Goal: Task Accomplishment & Management: Use online tool/utility

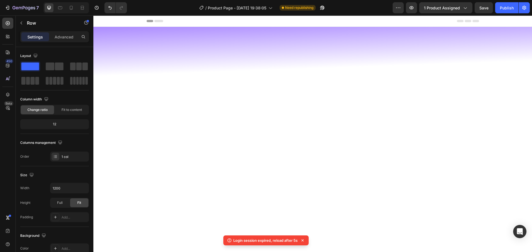
scroll to position [694, 0]
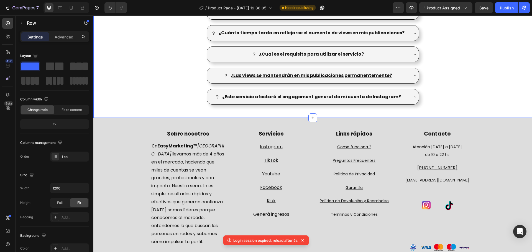
click at [501, 78] on div "¿Cómo funciona el servicio de views para Instagram? El servicio de views para I…" at bounding box center [312, 30] width 438 height 157
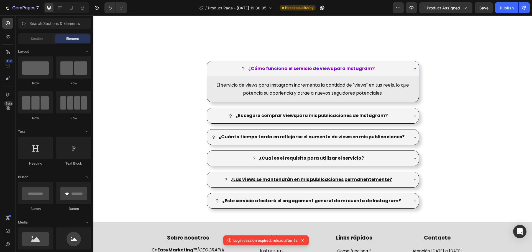
scroll to position [560, 0]
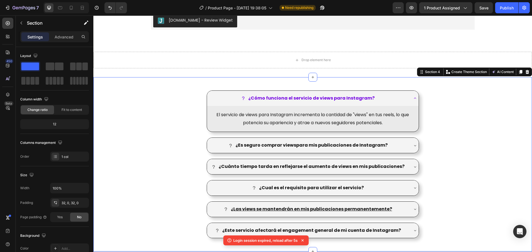
click at [479, 136] on div "¿Cómo funciona el servicio de views para Instagram? El servicio de views para I…" at bounding box center [312, 164] width 438 height 157
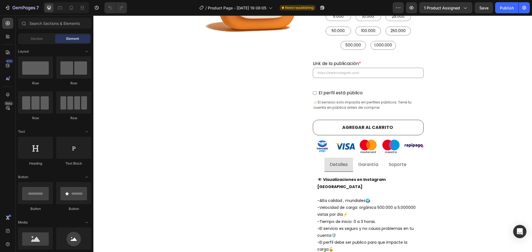
scroll to position [182, 0]
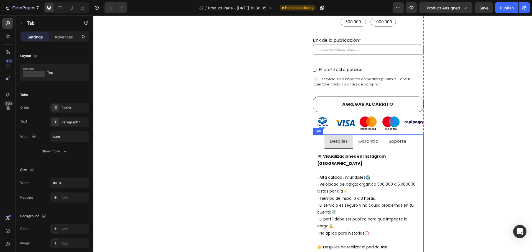
click at [364, 139] on p "Garantía" at bounding box center [368, 142] width 20 height 8
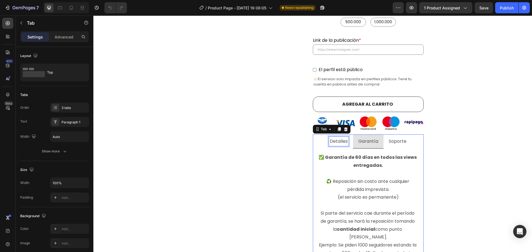
click at [338, 141] on p "Detalles" at bounding box center [339, 142] width 18 height 8
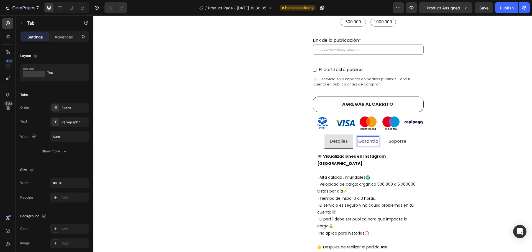
click at [365, 142] on p "Garantía" at bounding box center [368, 142] width 20 height 8
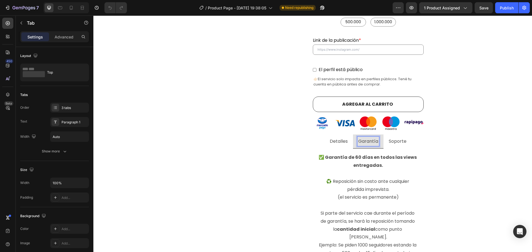
click at [392, 142] on p "Soporte" at bounding box center [398, 142] width 18 height 8
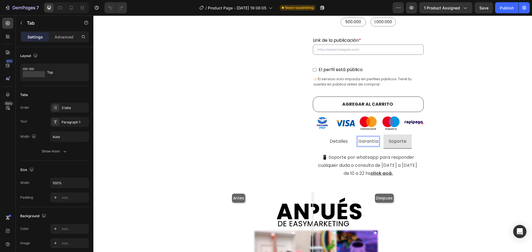
click at [369, 143] on p "Garantía" at bounding box center [368, 142] width 20 height 8
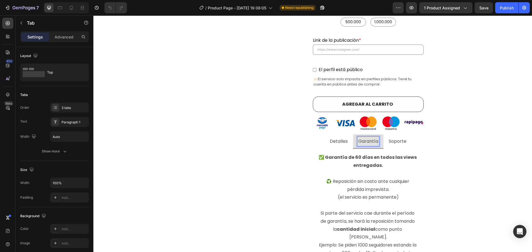
click at [344, 143] on p "Detalles" at bounding box center [339, 142] width 18 height 8
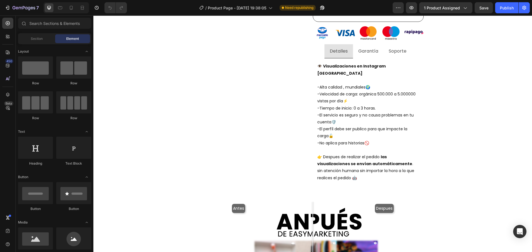
scroll to position [214, 0]
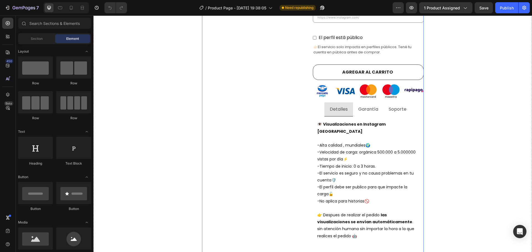
click at [276, 175] on div "Product Images" at bounding box center [257, 69] width 111 height 382
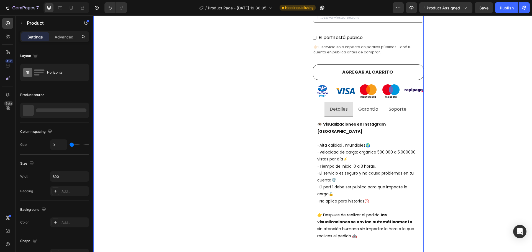
click at [462, 144] on div "Visualizaciones de instagram con E n t r e g a i n m e d i a ta ! Heading Compr…" at bounding box center [312, 165] width 430 height 665
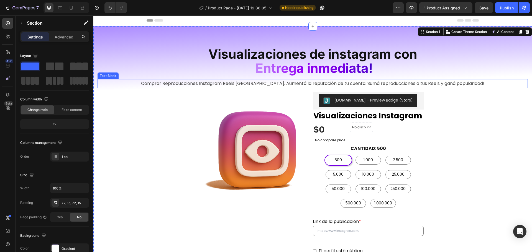
scroll to position [0, 0]
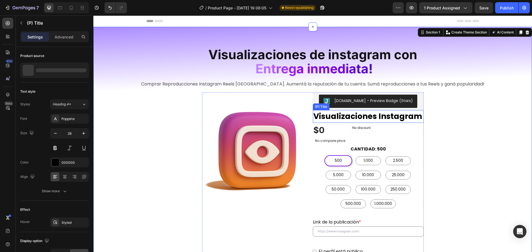
click at [406, 117] on h2 "Visualizaciones Instagram" at bounding box center [368, 116] width 111 height 13
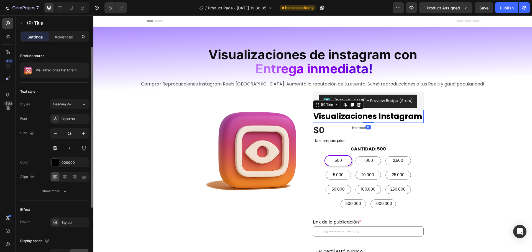
click at [64, 182] on div "Font Poppins Size 28 Color 000000 Align Show more" at bounding box center [54, 155] width 69 height 83
click at [65, 178] on icon at bounding box center [64, 178] width 3 height 1
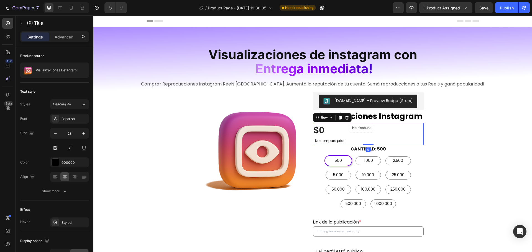
click at [402, 132] on div "$0 (P) Price (P) Price No compare price (P) Price No discount Not be displayed …" at bounding box center [368, 134] width 111 height 22
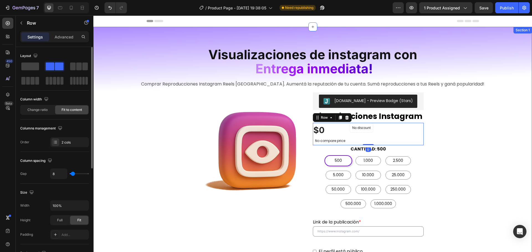
scroll to position [180, 0]
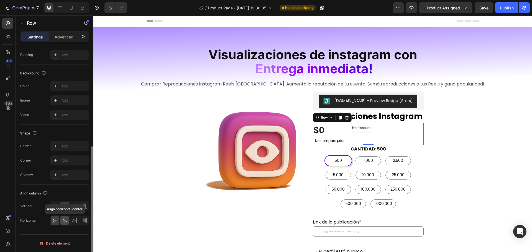
click at [65, 220] on icon at bounding box center [65, 221] width 6 height 6
click at [56, 205] on icon at bounding box center [55, 207] width 6 height 6
click at [74, 207] on icon at bounding box center [75, 207] width 6 height 6
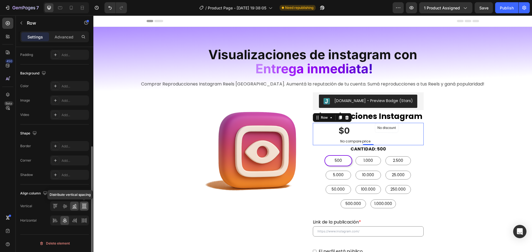
click at [83, 206] on icon at bounding box center [84, 207] width 6 height 6
click at [71, 204] on div at bounding box center [74, 206] width 9 height 9
click at [62, 204] on icon at bounding box center [65, 207] width 6 height 6
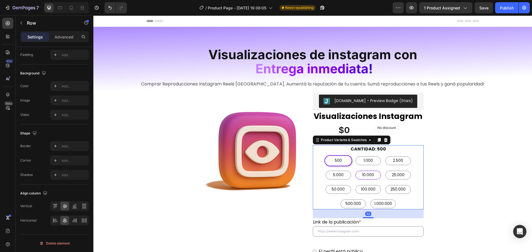
click at [363, 178] on span "10.000" at bounding box center [368, 175] width 14 height 7
click at [368, 170] on input "10.000 10.000 10.000" at bounding box center [368, 169] width 0 height 0
radio input "true"
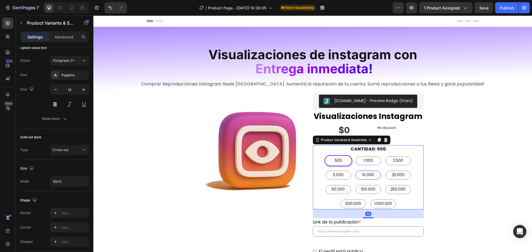
scroll to position [0, 0]
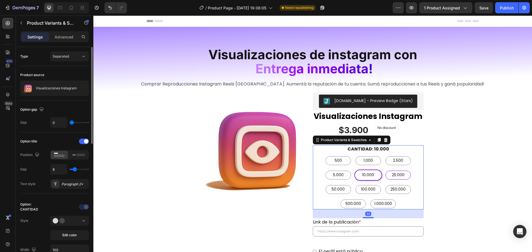
click at [395, 176] on span "25.000" at bounding box center [398, 175] width 15 height 7
click at [398, 170] on input "25.000 25.000 25.000" at bounding box center [398, 169] width 0 height 0
radio input "true"
click at [391, 187] on span "250.000" at bounding box center [397, 189] width 17 height 7
click at [398, 184] on input "250.000 250.000 250.000" at bounding box center [398, 184] width 0 height 0
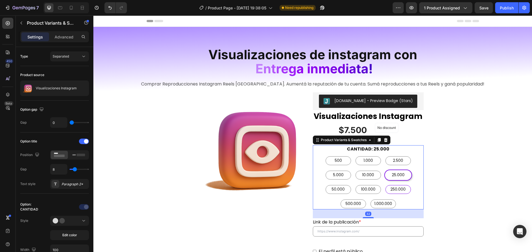
radio input "true"
click at [365, 189] on span "100.000" at bounding box center [368, 189] width 17 height 7
click at [368, 184] on input "100.000 100.000 100.000" at bounding box center [368, 184] width 0 height 0
radio input "true"
click at [364, 178] on p "100.000" at bounding box center [367, 177] width 13 height 5
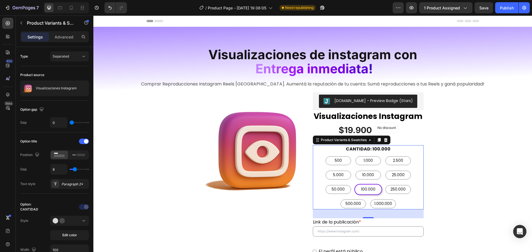
click at [368, 184] on input "100.000 100.000 100.000" at bounding box center [368, 184] width 0 height 0
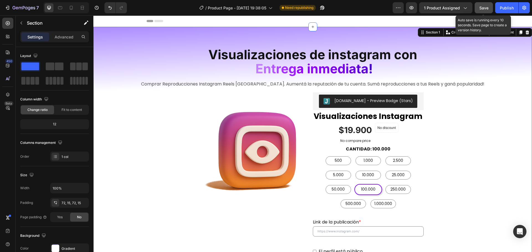
click at [487, 7] on span "Save" at bounding box center [483, 8] width 9 height 5
click at [503, 7] on div "Publish" at bounding box center [507, 8] width 14 height 6
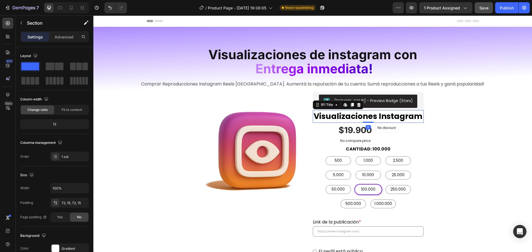
click at [319, 115] on h2 "Visualizaciones Instagram" at bounding box center [368, 116] width 111 height 13
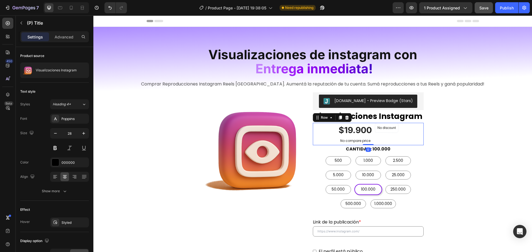
click at [319, 132] on div "$19.900 (P) Price (P) Price No compare price (P) Price No discount Not be displ…" at bounding box center [368, 134] width 111 height 22
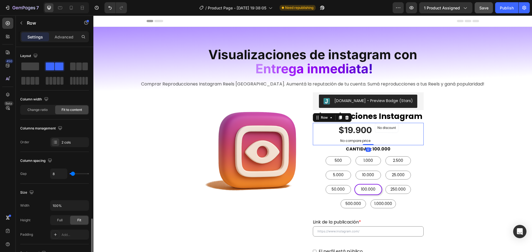
scroll to position [180, 0]
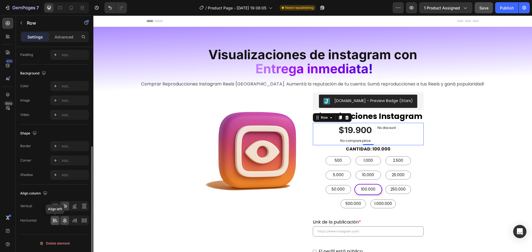
click at [56, 221] on icon at bounding box center [55, 221] width 6 height 6
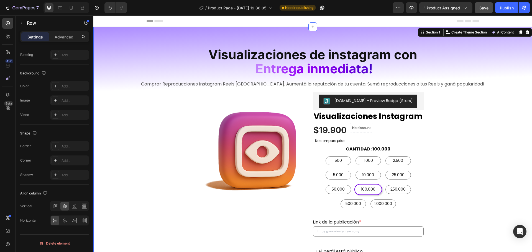
scroll to position [0, 0]
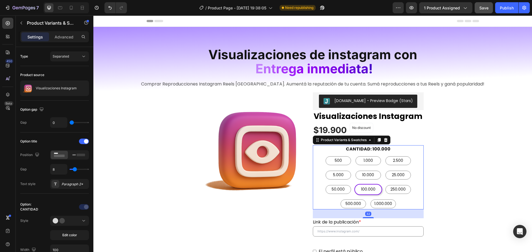
click at [356, 149] on legend "CANTIDAD: 100.000" at bounding box center [368, 149] width 46 height 8
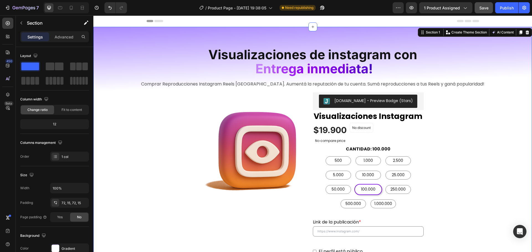
click at [482, 6] on span "Save" at bounding box center [483, 8] width 9 height 5
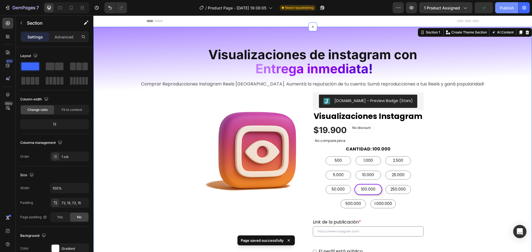
click at [501, 7] on div "Publish" at bounding box center [507, 8] width 14 height 6
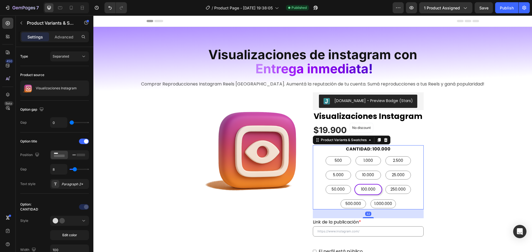
click at [375, 149] on legend "CANTIDAD: 100.000" at bounding box center [368, 149] width 46 height 8
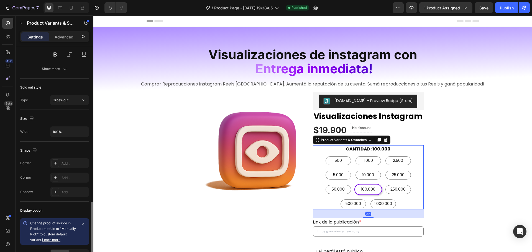
scroll to position [358, 0]
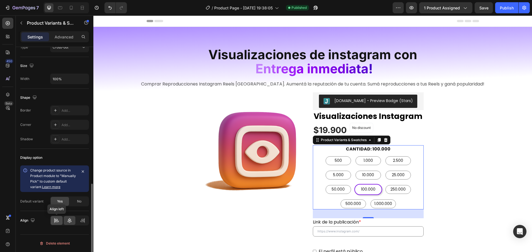
click at [58, 220] on icon at bounding box center [57, 221] width 6 height 6
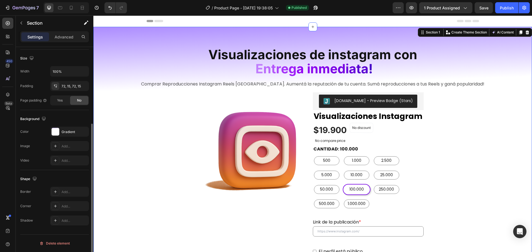
scroll to position [0, 0]
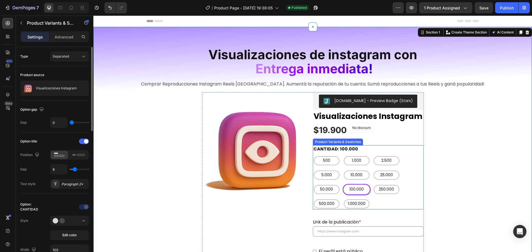
click at [407, 176] on div "500 500 500 1.000 1.000 1.000 2.500 2.500 2.500 5.000 5.000 5.000 10.000 10.000…" at bounding box center [368, 182] width 111 height 54
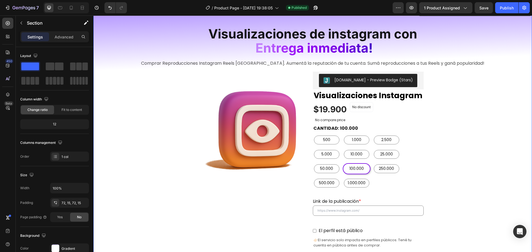
scroll to position [55, 0]
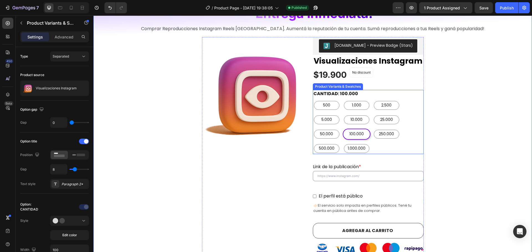
click at [417, 132] on div "500 500 500 1.000 1.000 1.000 2.500 2.500 2.500 5.000 5.000 5.000 10.000 10.000…" at bounding box center [368, 127] width 111 height 54
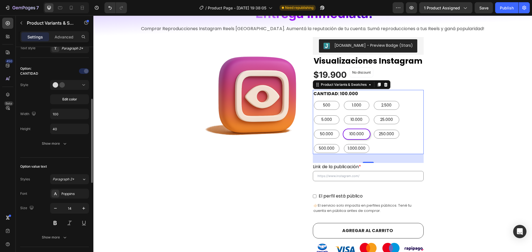
scroll to position [164, 0]
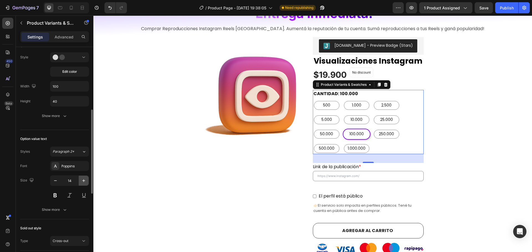
click at [83, 182] on icon "button" at bounding box center [84, 181] width 6 height 6
click at [51, 182] on button "button" at bounding box center [55, 181] width 10 height 10
click at [55, 182] on icon "button" at bounding box center [56, 181] width 6 height 6
click at [82, 181] on icon "button" at bounding box center [84, 181] width 6 height 6
type input "14"
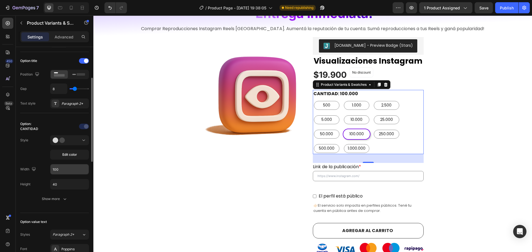
scroll to position [0, 0]
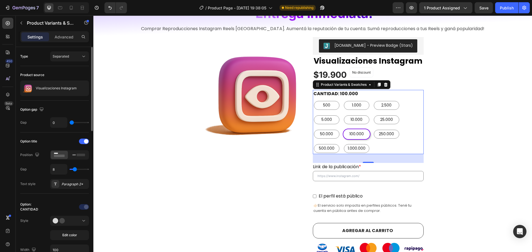
type input "1"
type input "3"
type input "4"
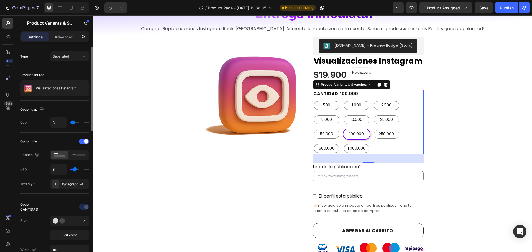
type input "4"
type input "7"
type input "8"
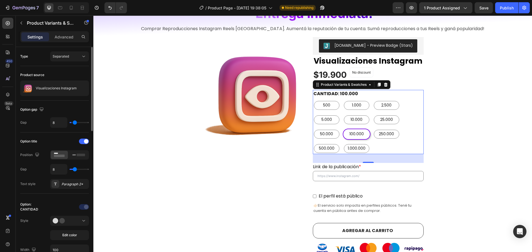
type input "9"
type input "10"
drag, startPoint x: 71, startPoint y: 123, endPoint x: 75, endPoint y: 122, distance: 4.2
type input "10"
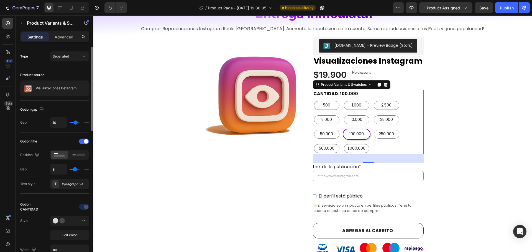
click at [75, 122] on input "range" at bounding box center [79, 122] width 19 height 1
type input "12"
type input "13"
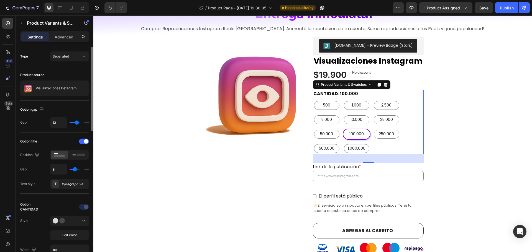
type input "14"
type input "16"
type input "18"
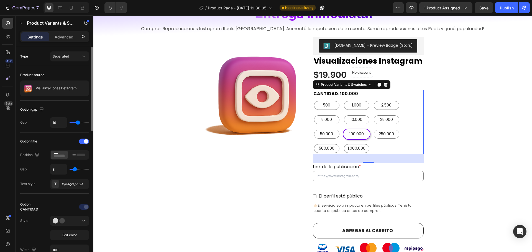
type input "18"
type input "19"
type input "20"
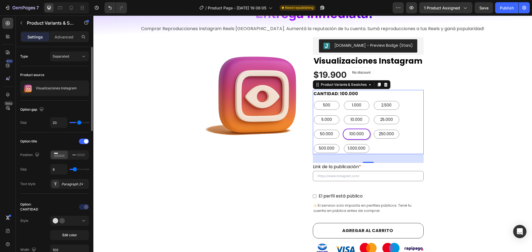
type input "21"
type input "22"
type input "23"
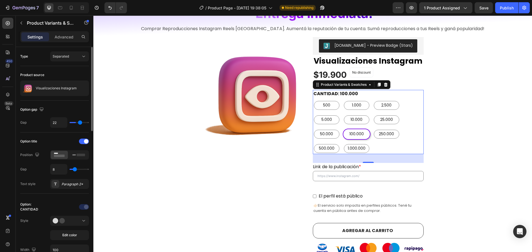
type input "23"
type input "24"
type input "23"
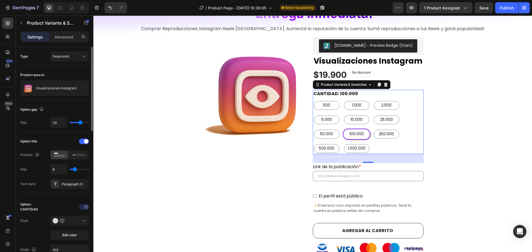
type input "21"
type input "18"
type input "16"
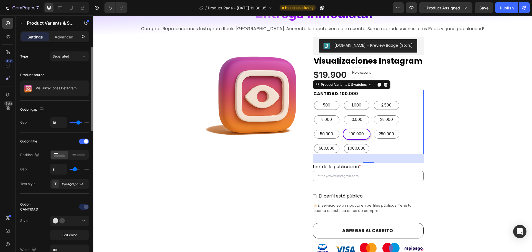
type input "16"
type input "13"
type input "0"
drag, startPoint x: 76, startPoint y: 122, endPoint x: 45, endPoint y: 124, distance: 30.3
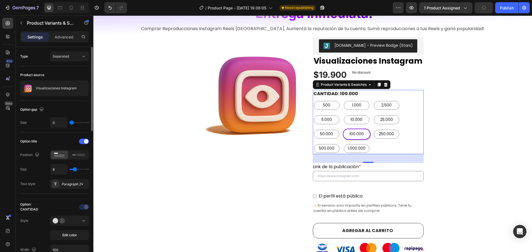
type input "0"
click at [70, 123] on input "range" at bounding box center [79, 122] width 19 height 1
click at [408, 126] on div "500 500 500 1.000 1.000 1.000 2.500 2.500 2.500 5.000 5.000 5.000 10.000 10.000…" at bounding box center [368, 127] width 111 height 54
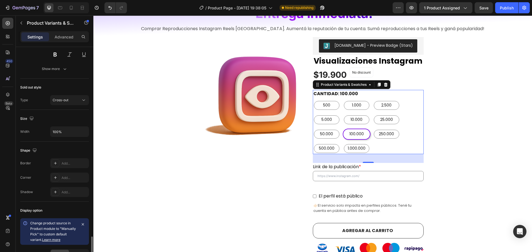
scroll to position [358, 0]
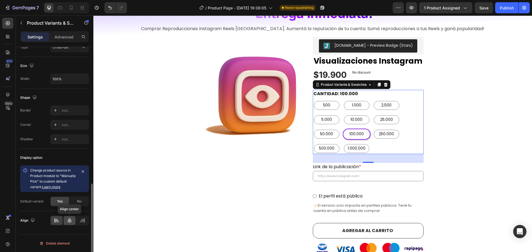
click at [68, 221] on icon at bounding box center [70, 220] width 4 height 5
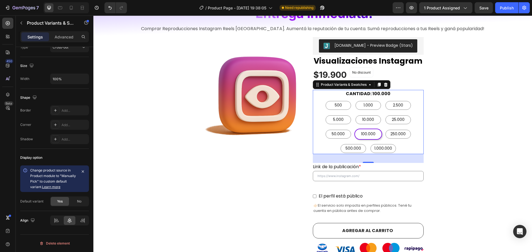
click at [350, 93] on legend "CANTIDAD: 100.000" at bounding box center [368, 94] width 46 height 8
click at [361, 93] on legend "CANTIDAD: 100.000" at bounding box center [368, 94] width 46 height 8
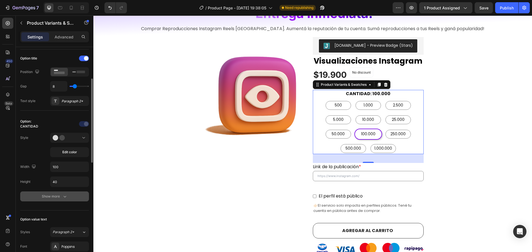
scroll to position [111, 0]
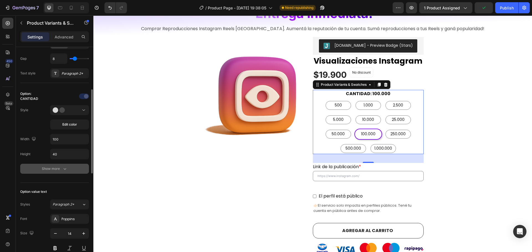
click at [70, 170] on button "Show more" at bounding box center [54, 169] width 69 height 10
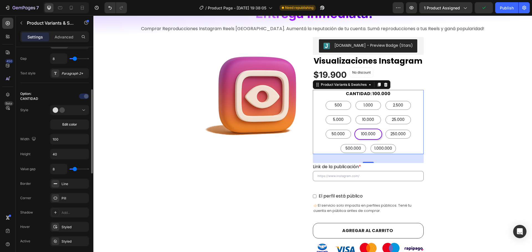
scroll to position [138, 0]
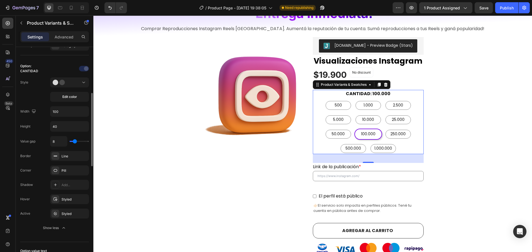
type input "4"
type input "2"
type input "1"
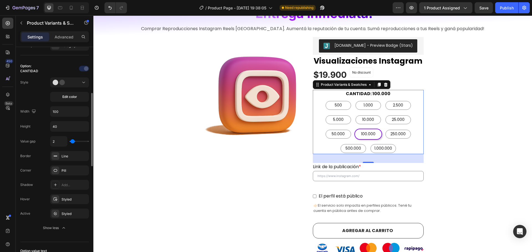
type input "1"
type input "0"
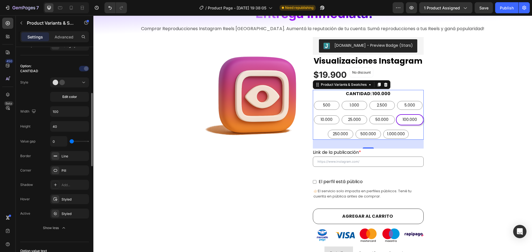
type input "1"
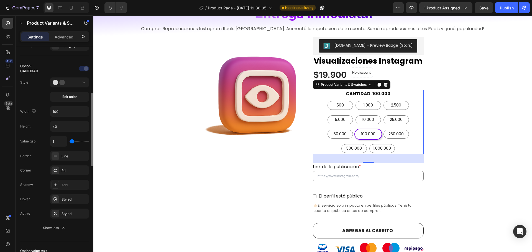
type input "2"
type input "3"
type input "4"
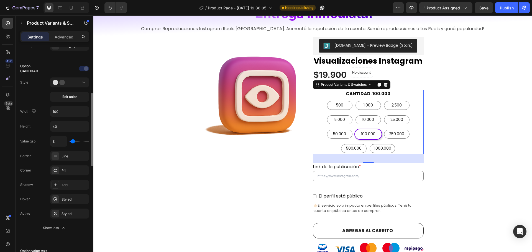
type input "4"
type input "5"
type input "6"
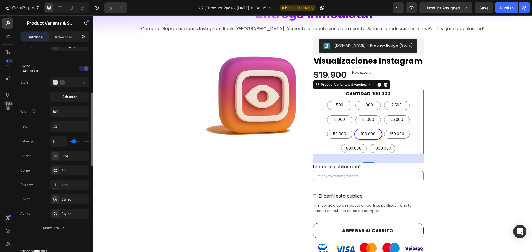
type input "7"
type input "9"
type input "10"
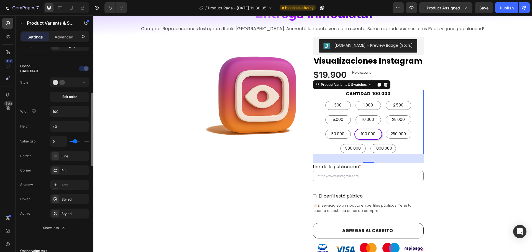
type input "10"
type input "13"
type input "19"
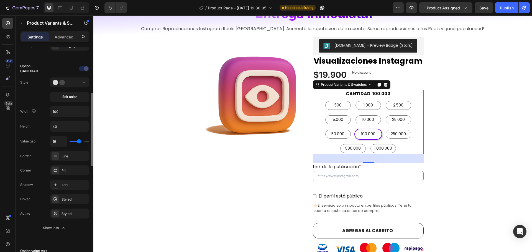
type input "20"
type input "21"
type input "23"
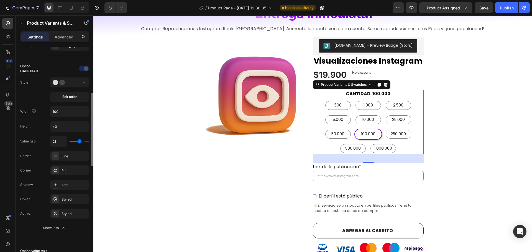
type input "23"
type input "24"
type input "25"
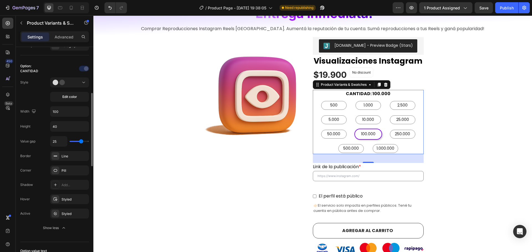
type input "27"
type input "28"
type input "34"
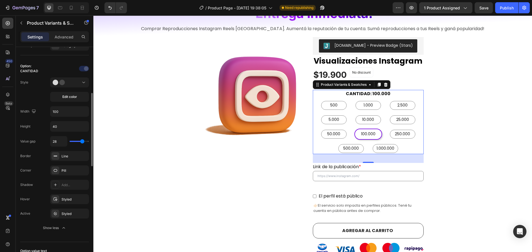
type input "34"
type input "39"
type input "40"
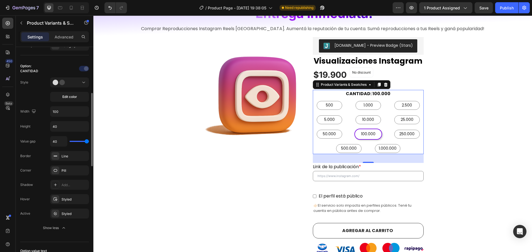
type input "39"
type input "38"
type input "36"
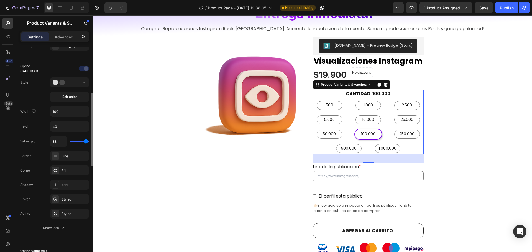
type input "36"
type input "33"
type input "32"
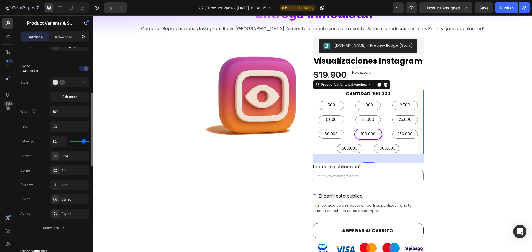
type input "30"
type input "29"
type input "28"
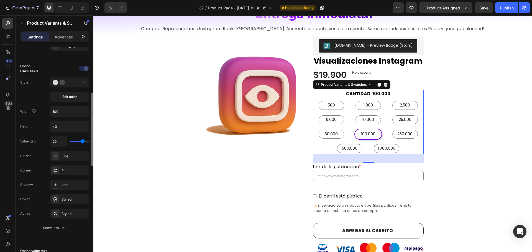
type input "28"
type input "27"
type input "26"
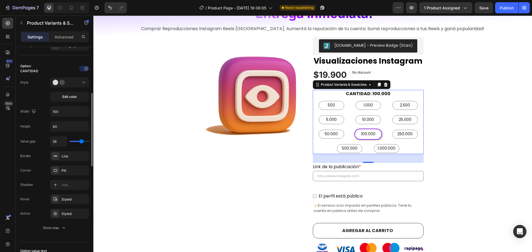
type input "24"
type input "22"
type input "21"
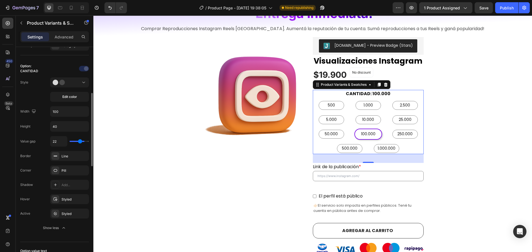
type input "21"
type input "19"
type input "18"
drag, startPoint x: 74, startPoint y: 143, endPoint x: 78, endPoint y: 143, distance: 4.7
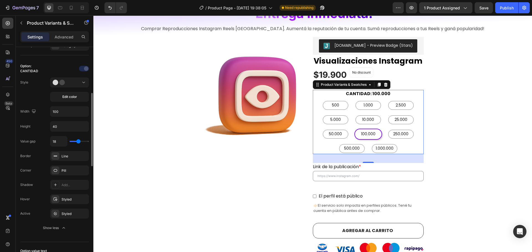
type input "18"
click at [78, 142] on input "range" at bounding box center [79, 141] width 19 height 1
click at [317, 96] on div "CANTIDAD: 100.000 500 500 500 1.000 1.000 1.000 2.500 2.500 2.500 5.000 5.000 5…" at bounding box center [368, 122] width 111 height 64
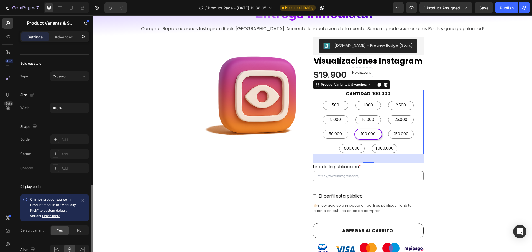
scroll to position [445, 0]
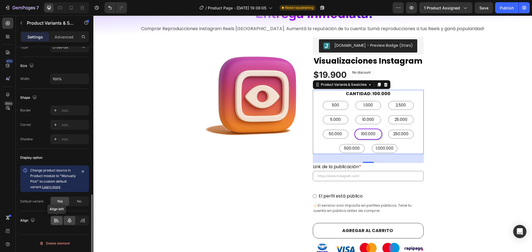
click at [57, 223] on icon at bounding box center [57, 221] width 6 height 6
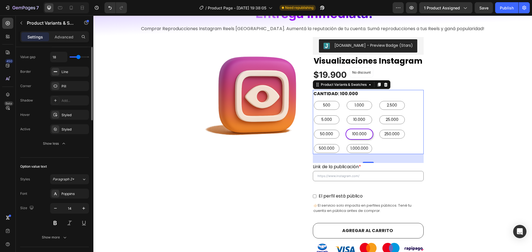
scroll to position [140, 0]
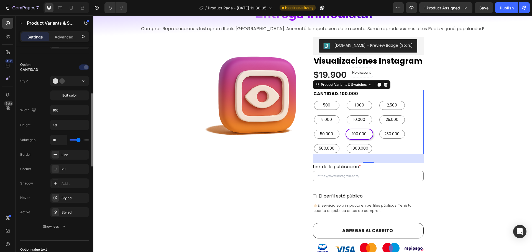
type input "21"
type input "24"
type input "25"
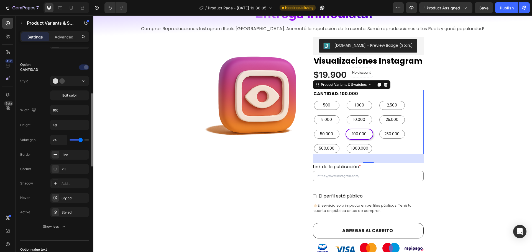
type input "25"
type input "27"
type input "28"
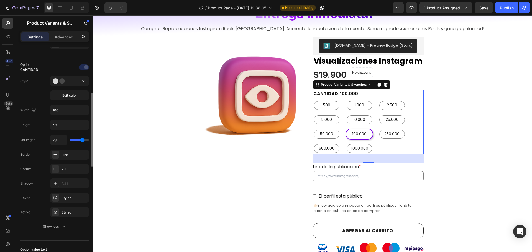
type input "29"
type input "30"
type input "31"
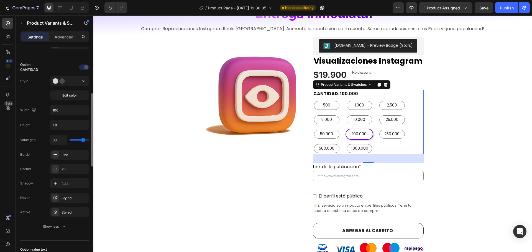
type input "31"
type input "32"
type input "33"
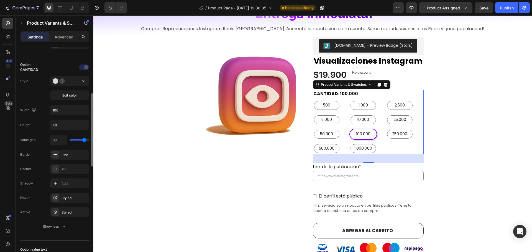
type input "34"
type input "35"
type input "36"
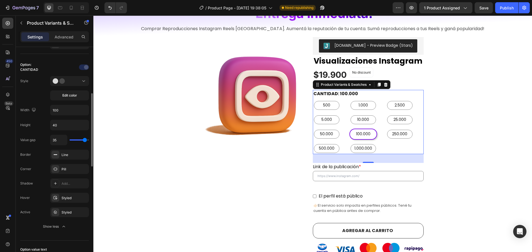
type input "36"
type input "37"
type input "38"
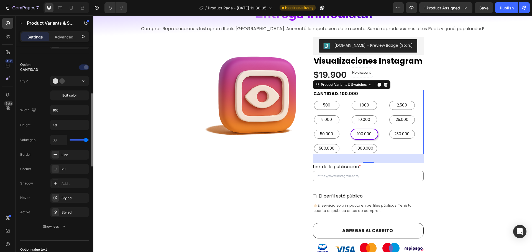
type input "39"
type input "40"
drag, startPoint x: 79, startPoint y: 139, endPoint x: 0, endPoint y: 125, distance: 80.4
type input "40"
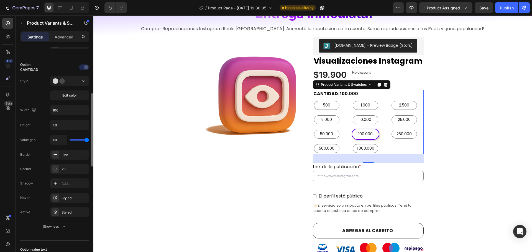
click at [89, 141] on input "range" at bounding box center [79, 140] width 19 height 1
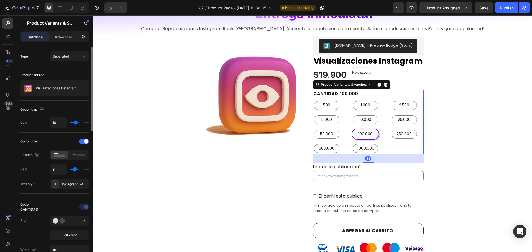
click at [400, 150] on div "500 500 500 1.000 1.000 1.000 2.500 2.500 2.500 5.000 5.000 5.000 10.000 10.000…" at bounding box center [368, 127] width 111 height 54
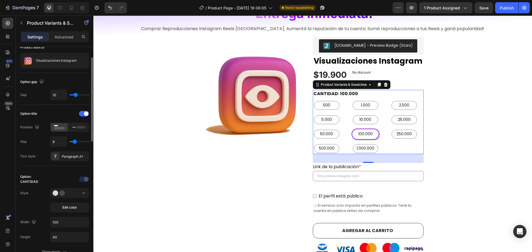
type input "9"
type input "8"
type input "7"
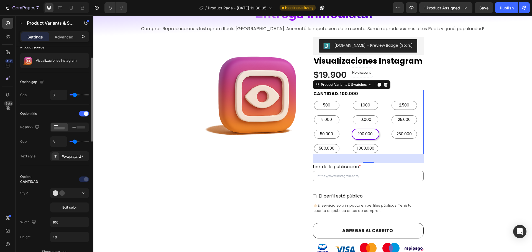
type input "7"
type input "8"
type input "9"
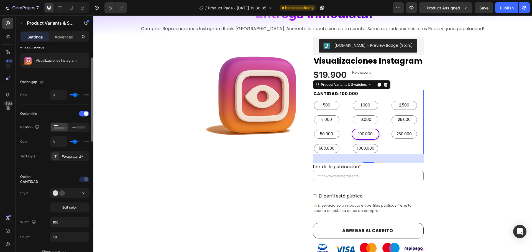
type input "10"
type input "11"
type input "12"
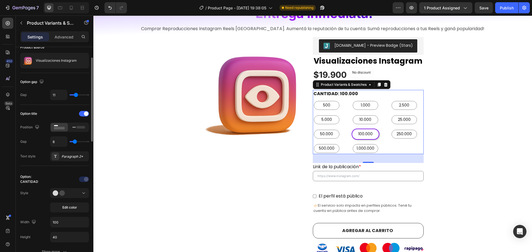
type input "12"
type input "13"
type input "12"
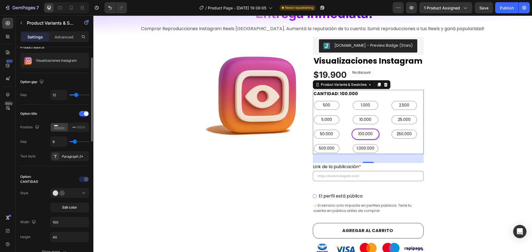
click at [76, 96] on input "range" at bounding box center [79, 94] width 19 height 1
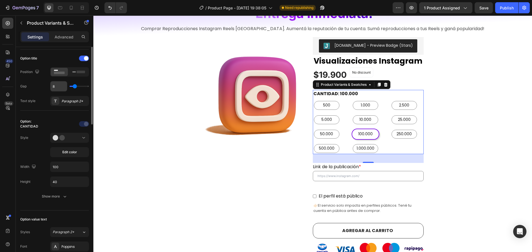
scroll to position [111, 0]
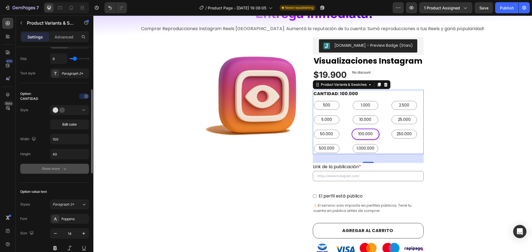
click at [58, 169] on div "Show more" at bounding box center [55, 169] width 26 height 6
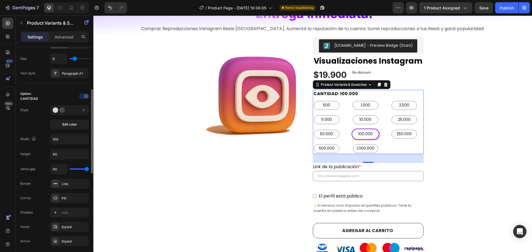
scroll to position [138, 0]
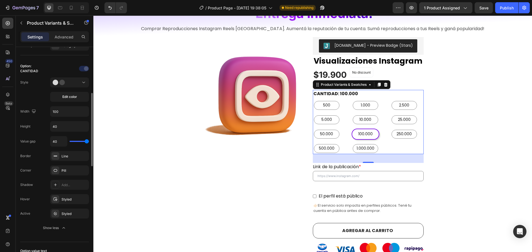
type input "37"
type input "36"
type input "35"
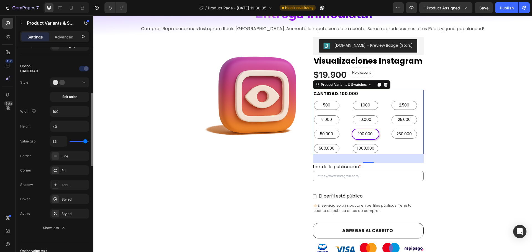
type input "35"
type input "34"
type input "33"
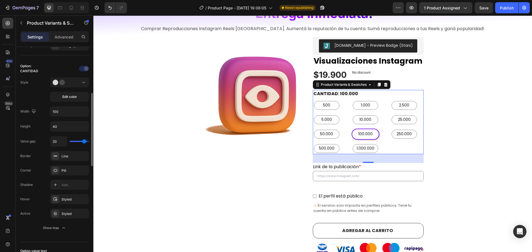
type input "32"
type input "31"
drag, startPoint x: 86, startPoint y: 142, endPoint x: 79, endPoint y: 143, distance: 7.2
click at [79, 142] on input "range" at bounding box center [79, 141] width 19 height 1
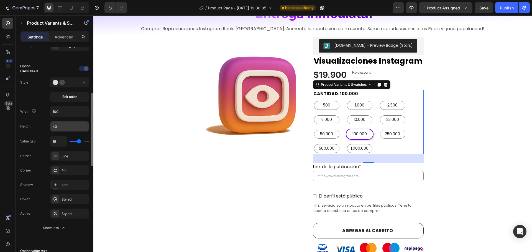
click at [69, 128] on input "40" at bounding box center [69, 127] width 38 height 10
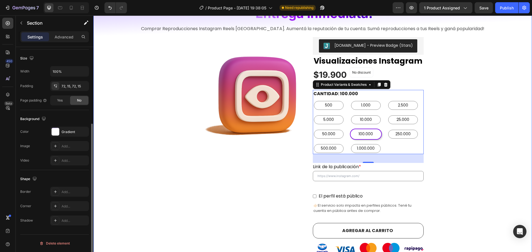
scroll to position [117, 0]
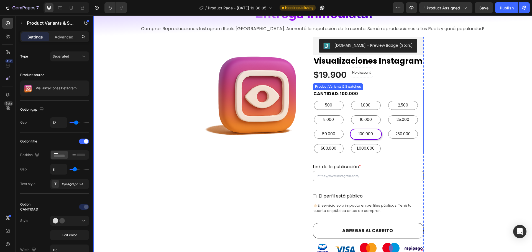
click at [404, 146] on div "500 500 500 1.000 1.000 1.000 2.500 2.500 2.500 5.000 5.000 5.000 10.000 10.000…" at bounding box center [368, 127] width 111 height 54
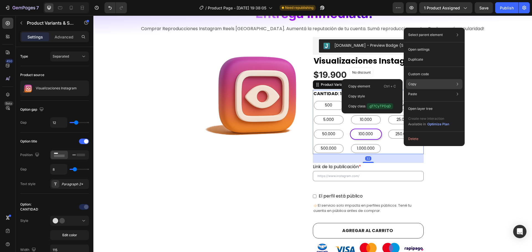
click at [427, 83] on div "Copy Copy element Ctrl + C Copy style Copy class .gT7CyTPDqD" at bounding box center [434, 84] width 56 height 10
click at [424, 83] on div "Copy Copy element Ctrl + C Copy style Copy class .gT7CyTPDqD" at bounding box center [434, 84] width 56 height 10
drag, startPoint x: 363, startPoint y: 94, endPoint x: 271, endPoint y: 80, distance: 93.3
click at [363, 94] on p "Copy style" at bounding box center [356, 96] width 17 height 5
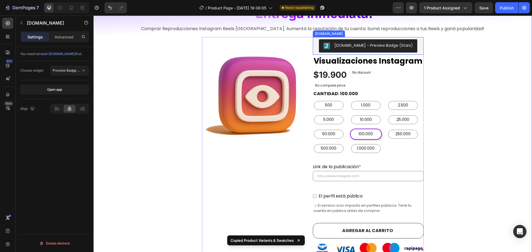
click at [315, 43] on div "[DOMAIN_NAME] - Preview Badge (Stars)" at bounding box center [368, 45] width 106 height 13
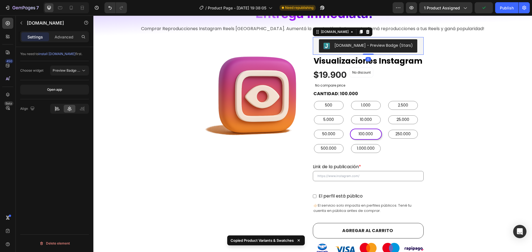
drag, startPoint x: 57, startPoint y: 108, endPoint x: 46, endPoint y: 79, distance: 30.8
click at [57, 108] on icon at bounding box center [57, 109] width 6 height 6
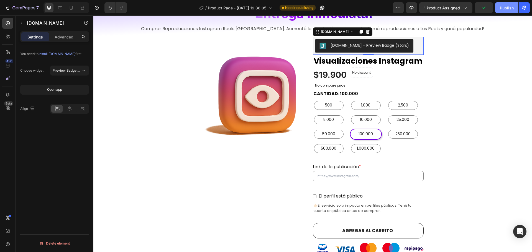
click at [505, 8] on div "Publish" at bounding box center [507, 8] width 14 height 6
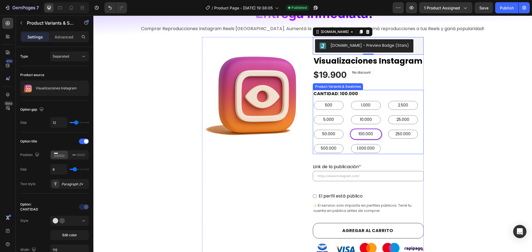
click at [412, 145] on div "500 500 500 1.000 1.000 1.000 2.500 2.500 2.500 5.000 5.000 5.000 10.000 10.000…" at bounding box center [368, 127] width 111 height 54
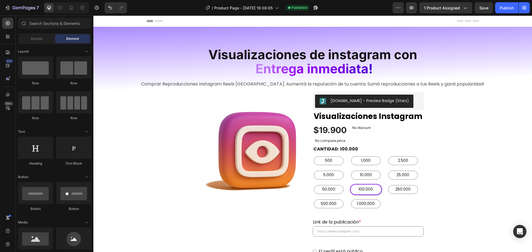
drag, startPoint x: 531, startPoint y: 130, endPoint x: 625, endPoint y: 31, distance: 136.0
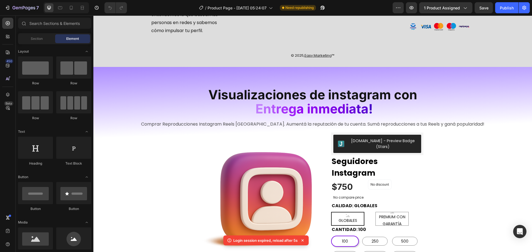
scroll to position [1062, 0]
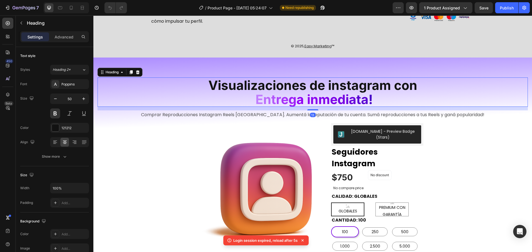
click at [500, 97] on h2 "Visualizaciones de instagram con E n t r e g a i n m e d i a ta !" at bounding box center [312, 92] width 430 height 29
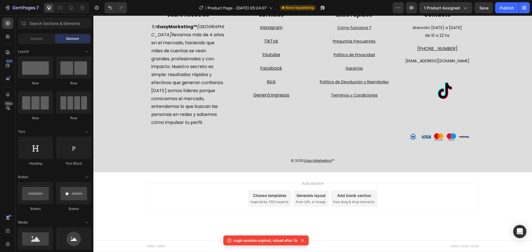
scroll to position [952, 0]
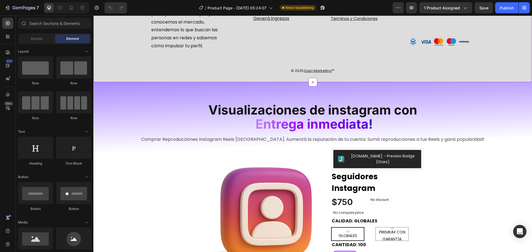
scroll to position [1044, 0]
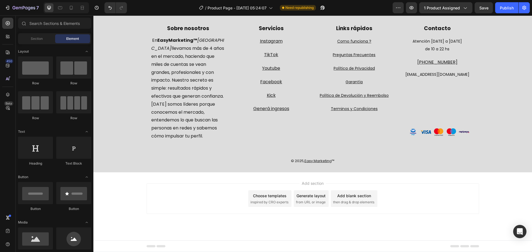
scroll to position [952, 0]
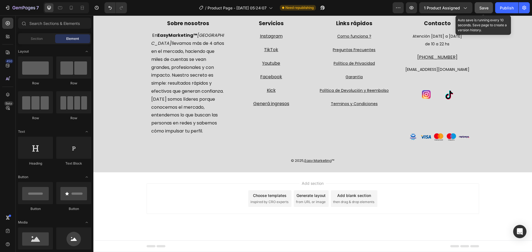
click at [487, 8] on span "Save" at bounding box center [483, 8] width 9 height 5
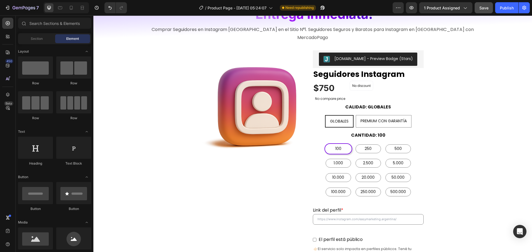
scroll to position [38, 0]
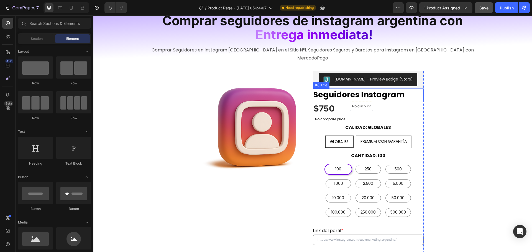
click at [405, 89] on h2 "Seguidores Instagram" at bounding box center [368, 95] width 111 height 13
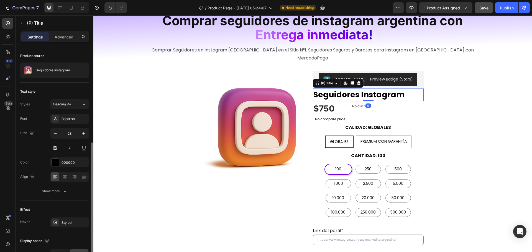
scroll to position [83, 0]
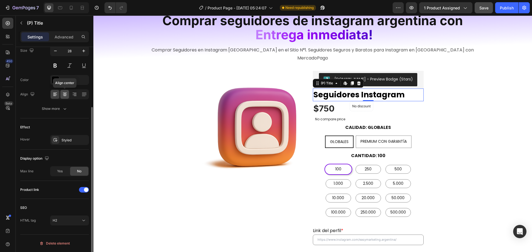
click at [65, 96] on icon at bounding box center [65, 95] width 6 height 6
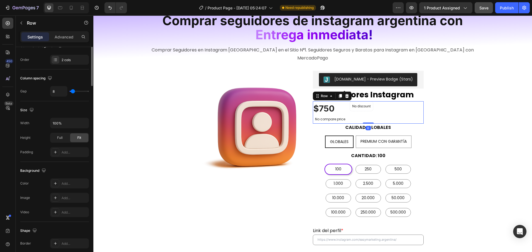
click at [401, 104] on div "$750 (P) Price (P) Price No compare price (P) Price No discount Not be displaye…" at bounding box center [368, 112] width 111 height 22
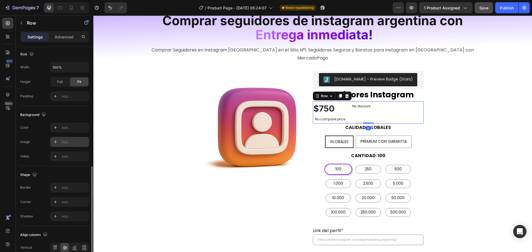
scroll to position [180, 0]
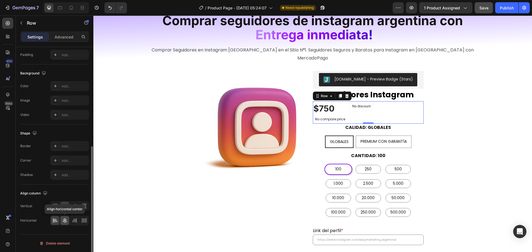
click at [63, 222] on icon at bounding box center [65, 221] width 6 height 6
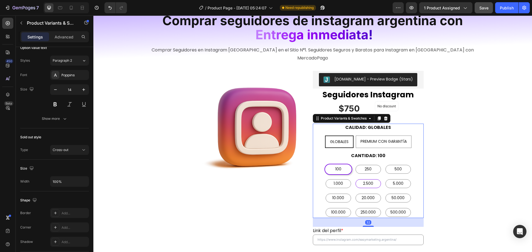
click at [368, 180] on span "2.500" at bounding box center [368, 183] width 12 height 7
click at [368, 178] on input "2.500 2.500 2.500" at bounding box center [368, 178] width 0 height 0
radio input "true"
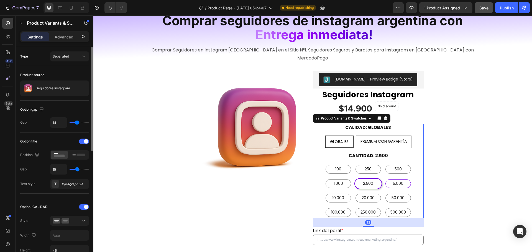
click at [402, 179] on div "5.000" at bounding box center [397, 183] width 25 height 9
click at [398, 178] on input "5.000 5.000 5.000" at bounding box center [398, 178] width 0 height 0
radio input "true"
click at [394, 195] on span "50.000" at bounding box center [397, 198] width 15 height 7
click at [398, 192] on input "50.000 50.000 50.000" at bounding box center [398, 192] width 0 height 0
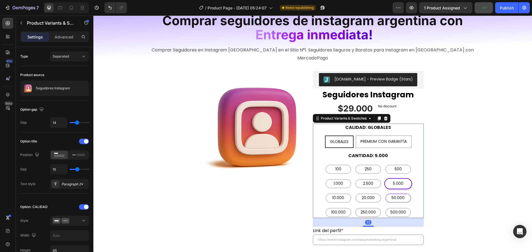
radio input "true"
click at [370, 195] on span "20.000" at bounding box center [367, 198] width 15 height 7
click at [368, 192] on input "20.000 20.000 20.000" at bounding box center [368, 192] width 0 height 0
radio input "true"
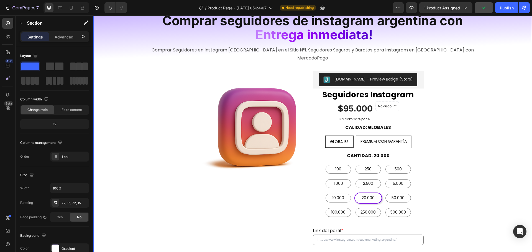
click at [487, 6] on span "Save" at bounding box center [483, 8] width 9 height 5
click at [502, 6] on div "Publish" at bounding box center [507, 8] width 14 height 6
click at [407, 102] on div "$95.000 (P) Price (P) Price No compare price (P) Price No discount Not be displ…" at bounding box center [368, 112] width 111 height 22
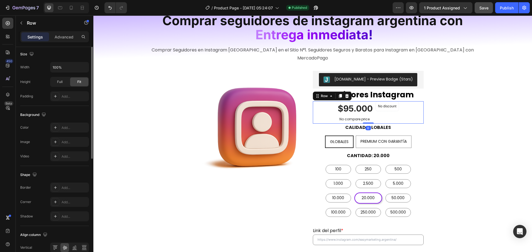
scroll to position [166, 0]
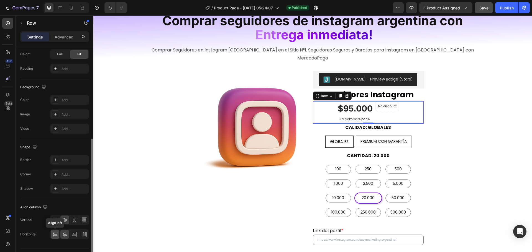
click at [55, 237] on div at bounding box center [55, 234] width 9 height 9
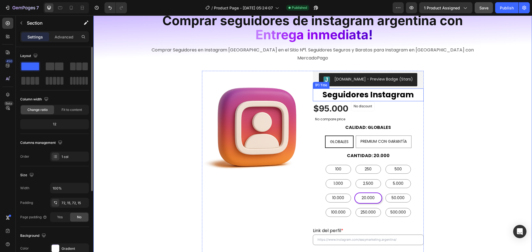
click at [368, 89] on h2 "Seguidores Instagram" at bounding box center [368, 95] width 111 height 13
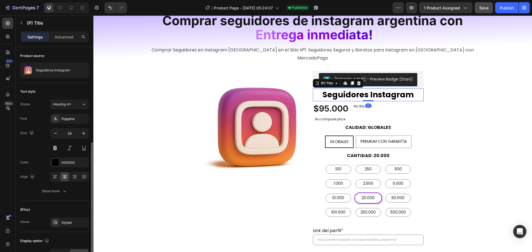
scroll to position [83, 0]
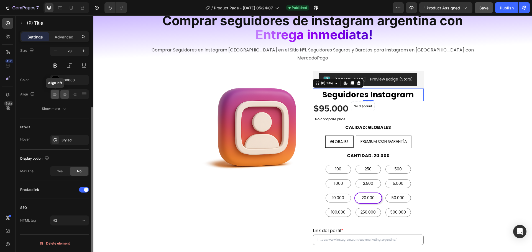
click at [54, 91] on div at bounding box center [55, 94] width 9 height 9
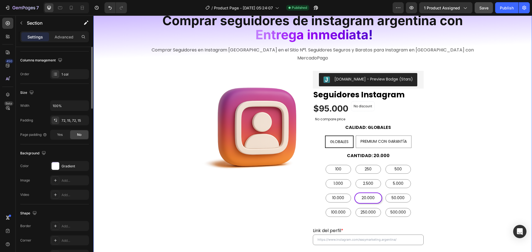
scroll to position [0, 0]
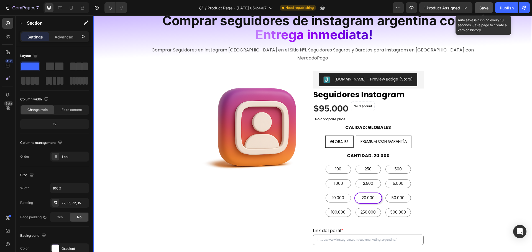
click at [487, 8] on span "Save" at bounding box center [483, 8] width 9 height 5
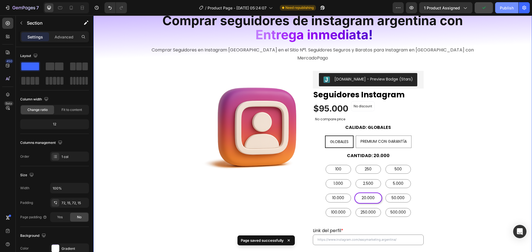
click at [504, 9] on div "Publish" at bounding box center [507, 8] width 14 height 6
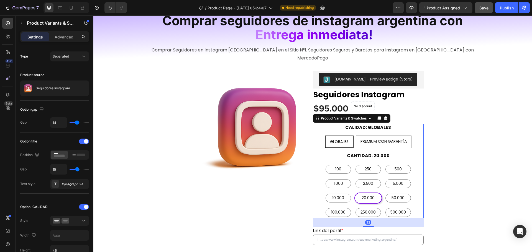
click at [417, 155] on div "CANTIDAD: 20.000 100 100 100 250 250 250 500 500 500 1.000 1.000 1.000 2.500 2.…" at bounding box center [368, 185] width 111 height 66
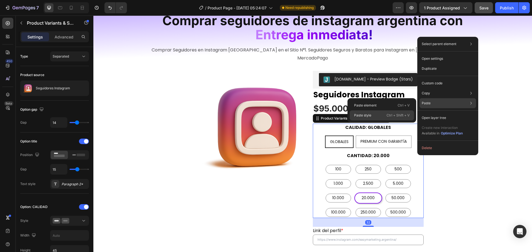
click at [387, 114] on p "Ctrl + Shift + V" at bounding box center [397, 116] width 23 height 6
type input "12"
type input "8"
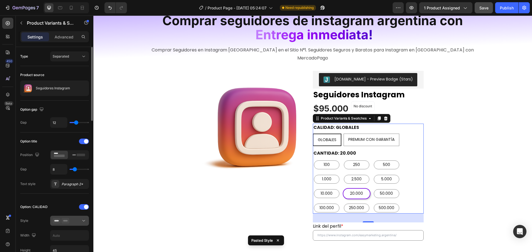
scroll to position [55, 0]
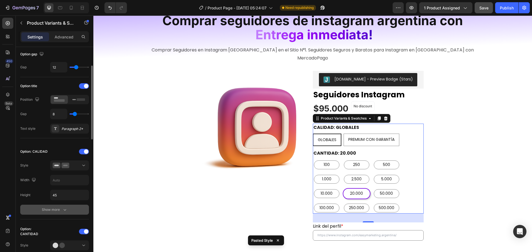
click at [61, 212] on div "Show more" at bounding box center [55, 210] width 26 height 6
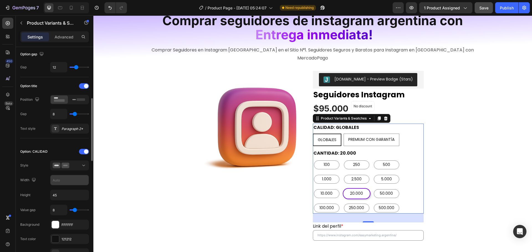
scroll to position [111, 0]
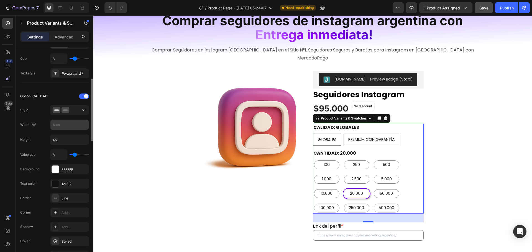
click at [69, 124] on input "text" at bounding box center [69, 125] width 38 height 10
click at [413, 160] on div "100 100 100 250 250 250 500 500 500 1.000 1.000 1.000 2.500 2.500 2.500 5.000 5…" at bounding box center [368, 187] width 111 height 54
click at [65, 129] on input "text" at bounding box center [69, 125] width 38 height 10
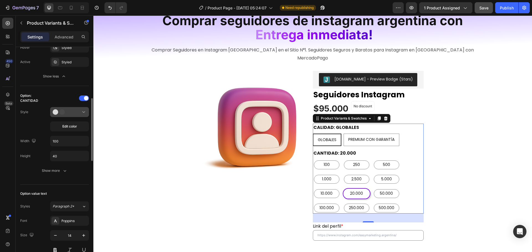
scroll to position [277, 0]
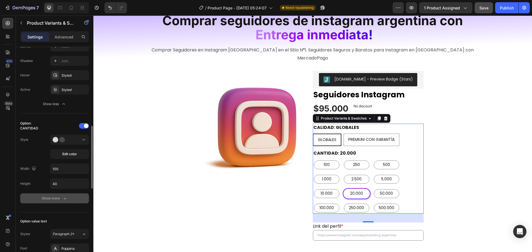
click at [53, 201] on div "Show more" at bounding box center [55, 199] width 26 height 6
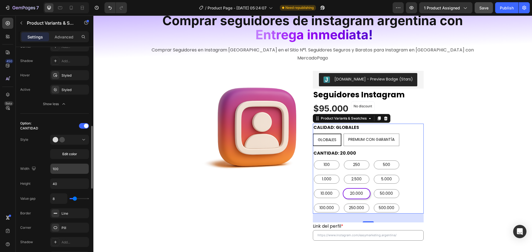
scroll to position [305, 0]
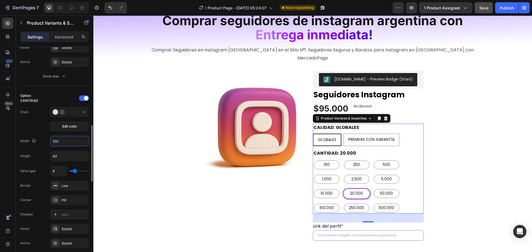
click at [69, 143] on input "100" at bounding box center [69, 141] width 38 height 10
type input "115"
click at [408, 134] on div "GLOBALES GLOBALES GLOBALES PREMIUM CON GARANTÍA PREMIUM CON GARANTÍA PREMIUM CO…" at bounding box center [368, 140] width 111 height 12
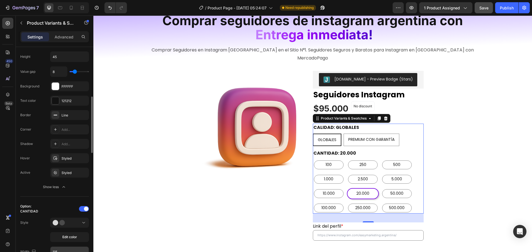
scroll to position [138, 0]
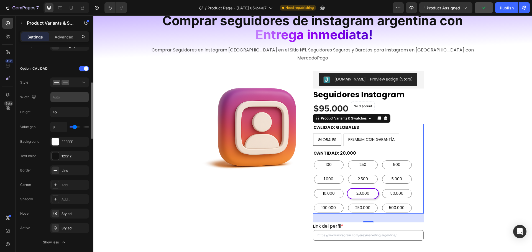
click at [63, 99] on input "text" at bounding box center [69, 97] width 38 height 10
type input "1"
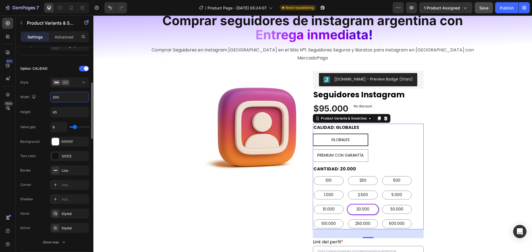
drag, startPoint x: 63, startPoint y: 99, endPoint x: 49, endPoint y: 96, distance: 14.1
click at [49, 96] on div "Width 200" at bounding box center [54, 97] width 69 height 11
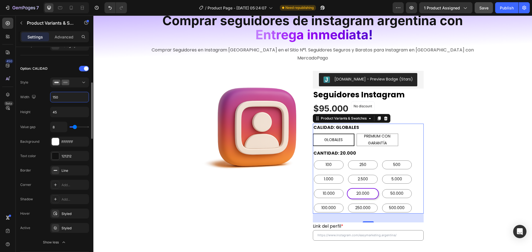
drag, startPoint x: 67, startPoint y: 97, endPoint x: 40, endPoint y: 97, distance: 26.3
click at [40, 97] on div "Width 150" at bounding box center [54, 97] width 69 height 11
type input "1"
type input "170"
click at [74, 80] on div at bounding box center [70, 83] width 34 height 6
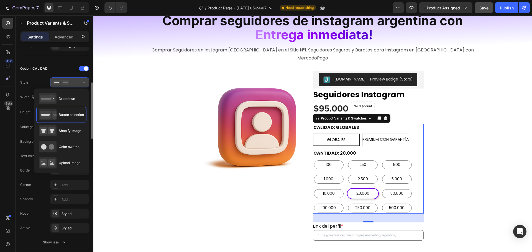
click at [74, 81] on div at bounding box center [70, 83] width 34 height 6
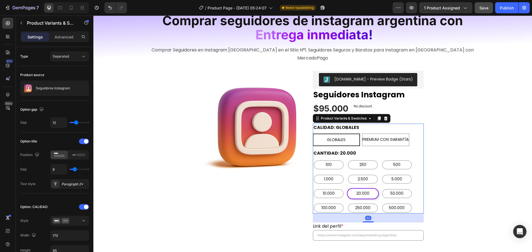
click at [415, 160] on div "100 100 100 250 250 250 500 500 500 1.000 1.000 1.000 2.500 2.500 2.500 5.000 5…" at bounding box center [368, 187] width 111 height 54
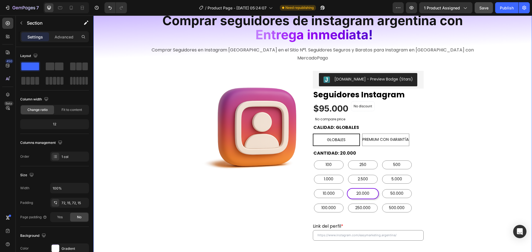
click at [415, 77] on div "[DOMAIN_NAME] - Preview Badge (Stars)" at bounding box center [368, 79] width 106 height 13
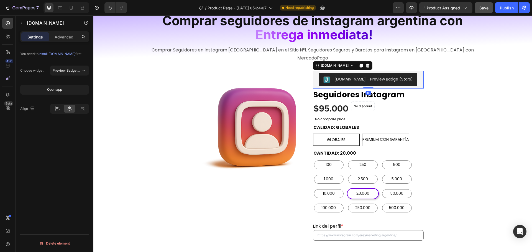
click at [53, 109] on div at bounding box center [56, 109] width 11 height 8
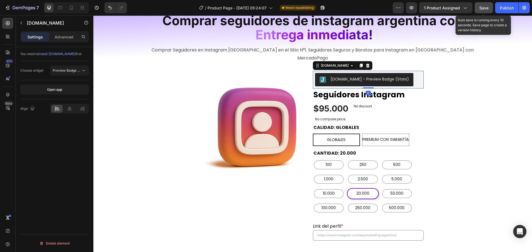
click at [487, 10] on span "Save" at bounding box center [483, 8] width 9 height 5
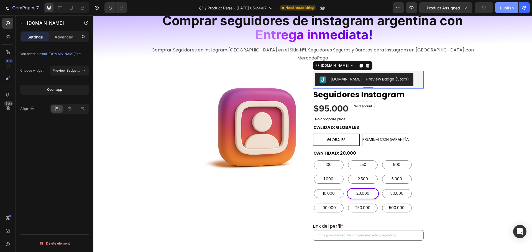
click at [510, 12] on button "Publish" at bounding box center [506, 7] width 23 height 11
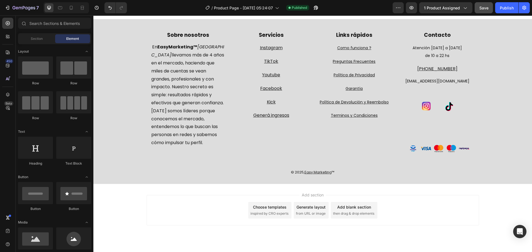
scroll to position [947, 0]
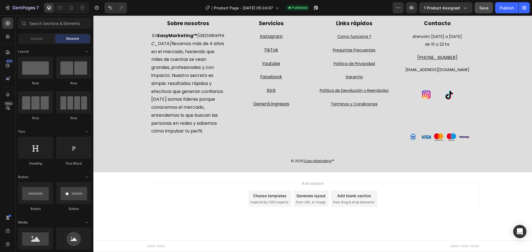
click at [401, 224] on div "Add section Choose templates inspired by CRO experts Generate layout from URL o…" at bounding box center [312, 207] width 438 height 68
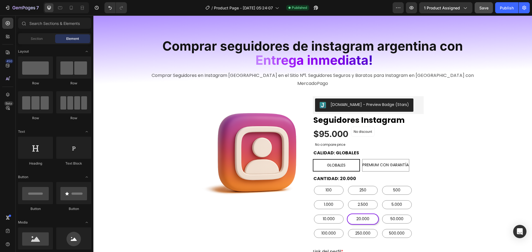
scroll to position [0, 0]
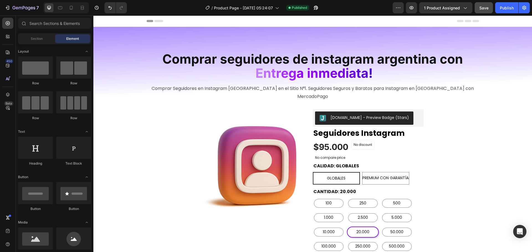
drag, startPoint x: 531, startPoint y: 220, endPoint x: 624, endPoint y: 31, distance: 209.9
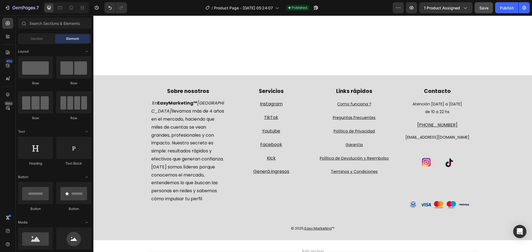
scroll to position [947, 0]
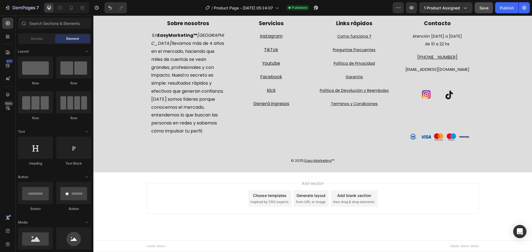
click at [406, 202] on div "Add section Choose templates inspired by CRO experts Generate layout from URL o…" at bounding box center [313, 199] width 332 height 30
click at [314, 183] on span "Add section" at bounding box center [312, 184] width 26 height 6
click at [432, 243] on div "Footer" at bounding box center [313, 246] width 332 height 11
click at [102, 245] on div "Footer" at bounding box center [106, 246] width 19 height 7
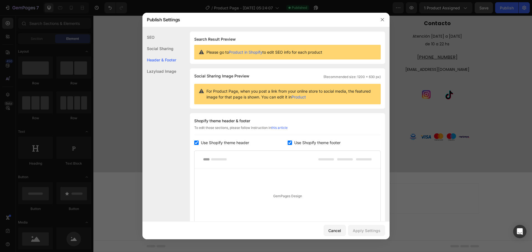
scroll to position [66, 0]
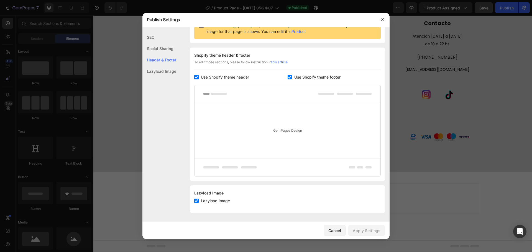
click at [296, 78] on span "Use Shopify theme footer" at bounding box center [317, 77] width 46 height 7
checkbox input "false"
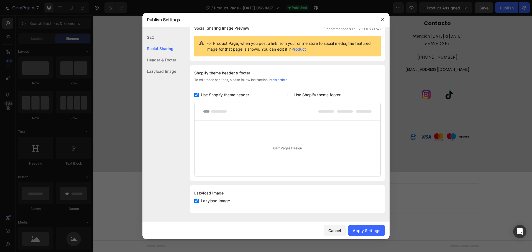
click at [171, 66] on div "Header & Footer" at bounding box center [159, 71] width 34 height 11
click at [372, 233] on div "Apply Settings" at bounding box center [367, 231] width 28 height 6
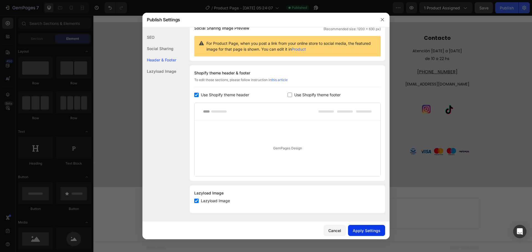
scroll to position [934, 0]
click at [384, 19] on icon "button" at bounding box center [382, 19] width 4 height 4
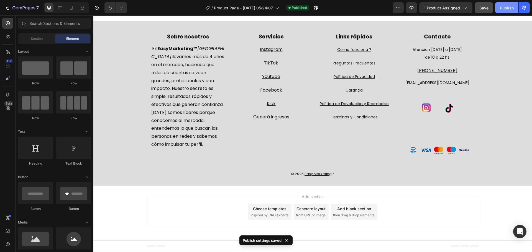
click at [498, 11] on button "Publish" at bounding box center [506, 7] width 23 height 11
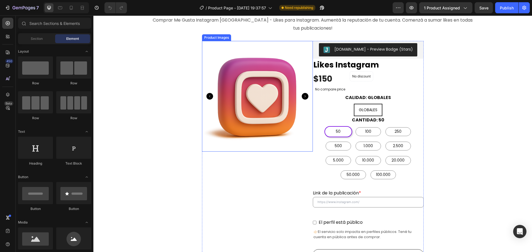
scroll to position [83, 0]
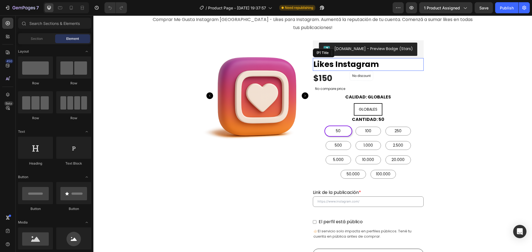
click at [400, 58] on h2 "Likes Instagram" at bounding box center [368, 64] width 111 height 13
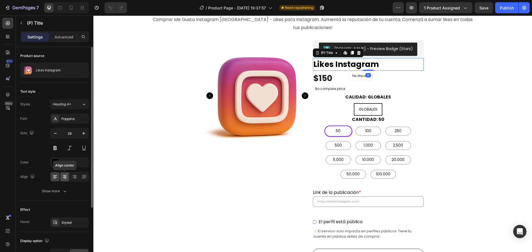
click at [65, 176] on icon at bounding box center [64, 176] width 3 height 1
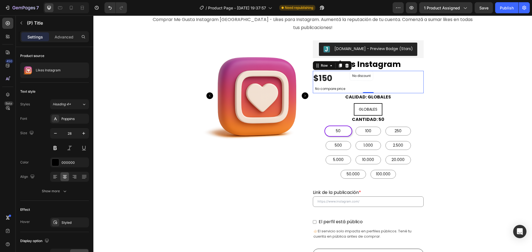
click at [400, 71] on div "$150 (P) Price (P) Price No compare price (P) Price No discount Not be displaye…" at bounding box center [368, 82] width 111 height 22
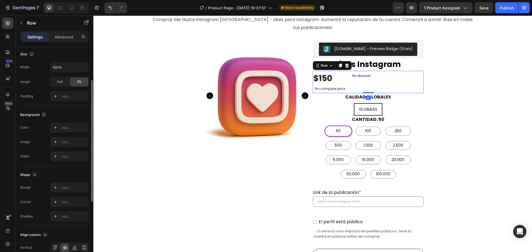
scroll to position [180, 0]
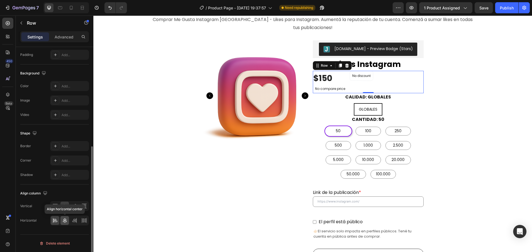
click at [66, 219] on icon at bounding box center [65, 221] width 6 height 6
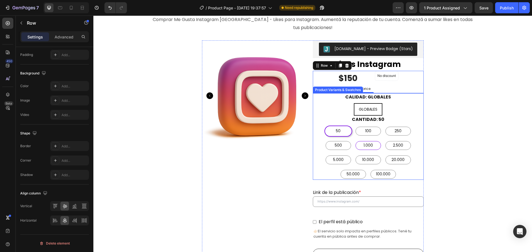
click at [371, 142] on span "1.000" at bounding box center [368, 145] width 12 height 7
click at [368, 140] on input "1.000 1.000 1.000" at bounding box center [368, 140] width 0 height 0
radio input "true"
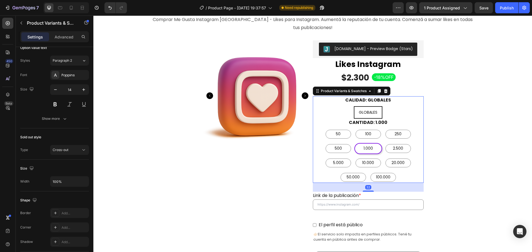
scroll to position [0, 0]
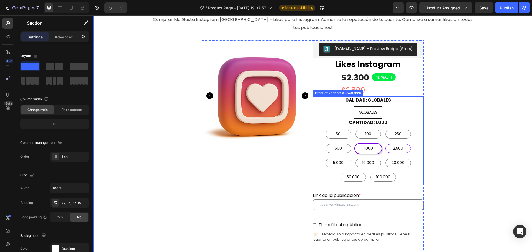
click at [398, 145] on span "2.500" at bounding box center [398, 148] width 12 height 7
click at [398, 143] on input "2.500 2.500 2.500" at bounding box center [398, 143] width 0 height 0
radio input "true"
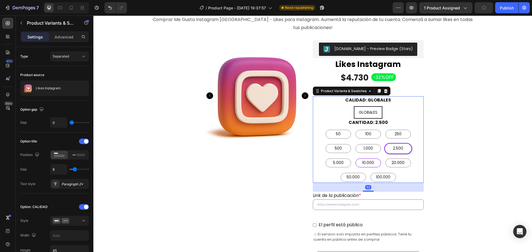
click at [371, 160] on span "10.000" at bounding box center [368, 163] width 14 height 7
click at [368, 157] on input "10.000 10.000 10.000" at bounding box center [368, 157] width 0 height 0
radio input "true"
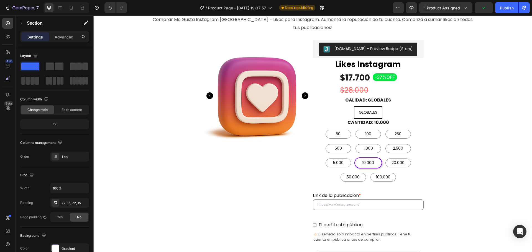
click at [485, 6] on span "Save" at bounding box center [483, 8] width 9 height 5
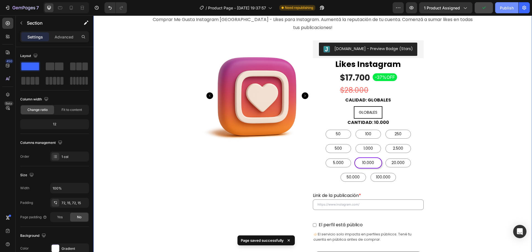
click at [503, 4] on button "Publish" at bounding box center [506, 7] width 23 height 11
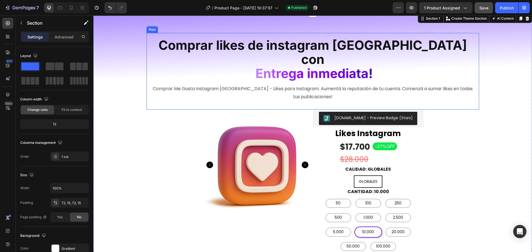
scroll to position [28, 0]
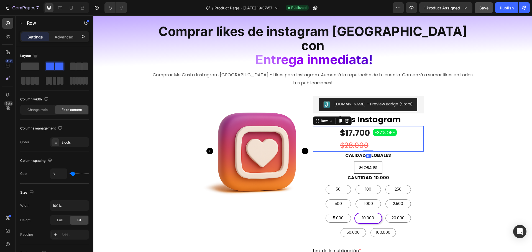
click at [411, 128] on div "$17.700 (P) Price (P) Price $28.000 (P) Price (P) Price -37%OFF Product Badge R…" at bounding box center [368, 138] width 111 height 25
click at [408, 130] on div "$17.700 (P) Price (P) Price $28.000 (P) Price (P) Price -37%OFF Product Badge R…" at bounding box center [368, 138] width 111 height 25
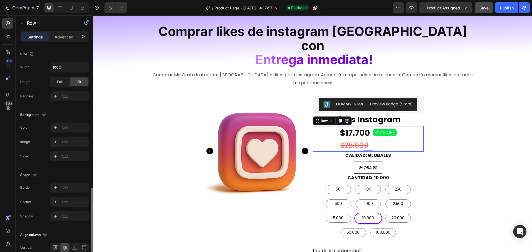
scroll to position [180, 0]
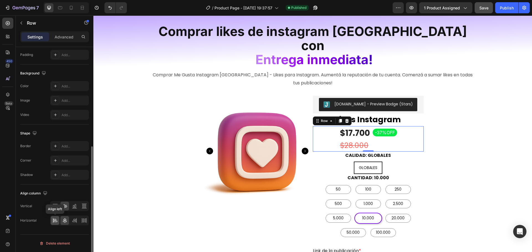
click at [55, 222] on icon at bounding box center [55, 221] width 6 height 6
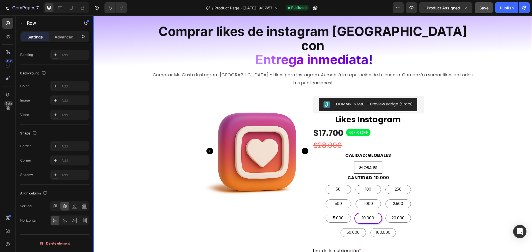
scroll to position [0, 0]
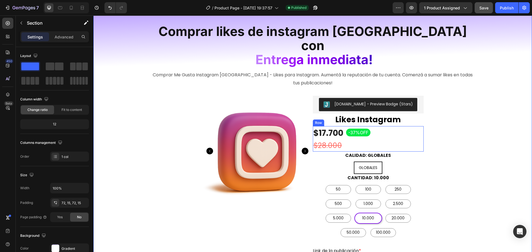
click at [369, 132] on div "$17.700 (P) Price (P) Price $28.000 (P) Price (P) Price -37%OFF Product Badge R…" at bounding box center [368, 138] width 111 height 25
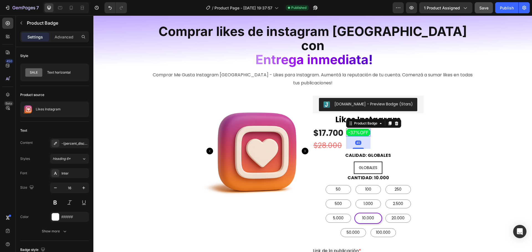
click at [353, 129] on pre "-37%OFF" at bounding box center [358, 133] width 24 height 8
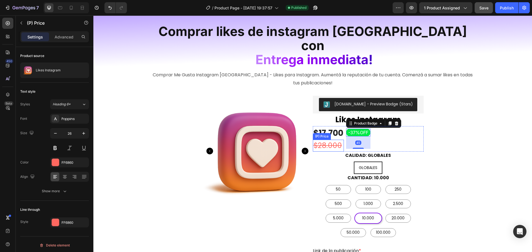
click at [333, 140] on div "$28.000" at bounding box center [328, 146] width 31 height 12
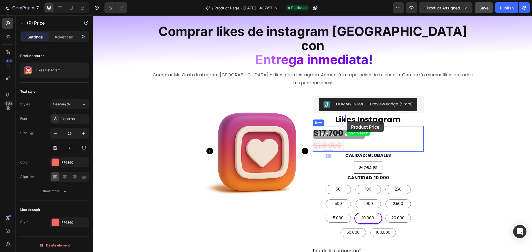
drag, startPoint x: 335, startPoint y: 131, endPoint x: 346, endPoint y: 122, distance: 14.4
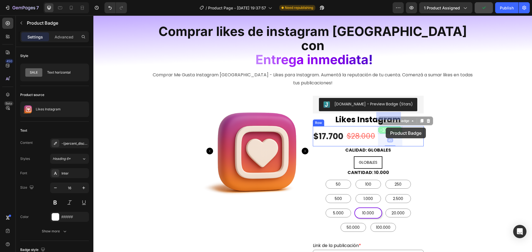
drag, startPoint x: 386, startPoint y: 117, endPoint x: 386, endPoint y: 128, distance: 10.5
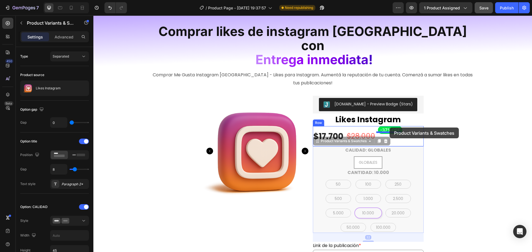
drag, startPoint x: 388, startPoint y: 133, endPoint x: 389, endPoint y: 128, distance: 5.1
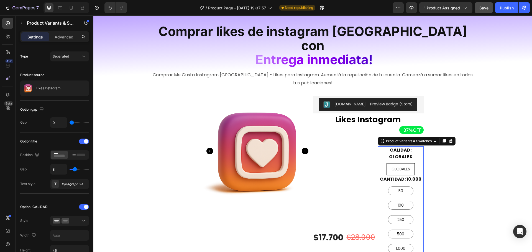
click at [389, 139] on div "Product Variants & Swatches" at bounding box center [409, 141] width 48 height 5
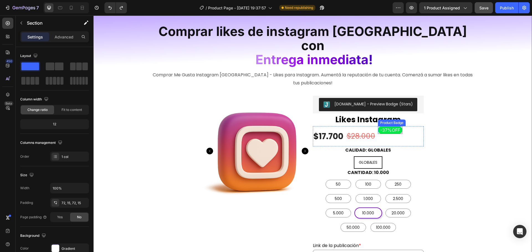
click at [389, 126] on pre "-37%OFF" at bounding box center [390, 130] width 24 height 8
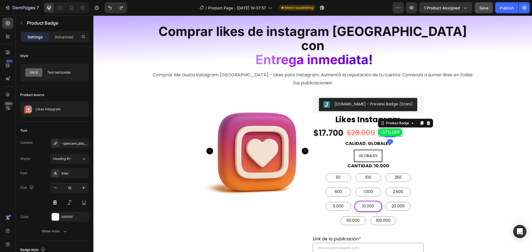
drag, startPoint x: 389, startPoint y: 132, endPoint x: 390, endPoint y: 120, distance: 11.7
click at [390, 129] on div "-37%OFF Product Badge 3" at bounding box center [390, 133] width 24 height 8
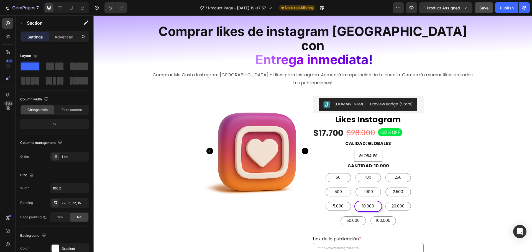
click at [364, 127] on div "$28.000" at bounding box center [361, 133] width 30 height 12
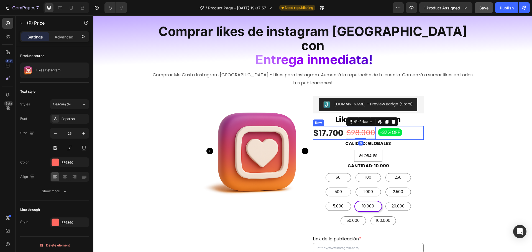
click at [359, 126] on div "$28.000 (P) Price Edit content in Shopify 0 (P) Price Edit content in Shopify 0" at bounding box center [361, 133] width 30 height 14
click at [361, 127] on div "$28.000" at bounding box center [361, 133] width 30 height 12
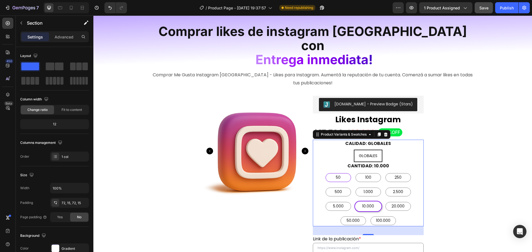
click at [340, 173] on div "50" at bounding box center [337, 177] width 25 height 9
click at [338, 172] on input "50 50 50" at bounding box center [338, 172] width 0 height 0
radio input "true"
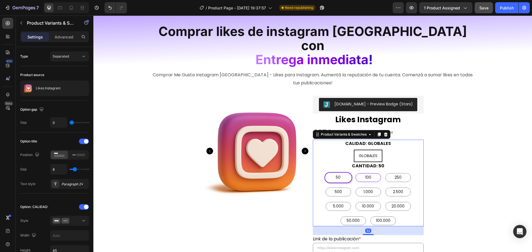
click at [371, 173] on div "100" at bounding box center [367, 177] width 25 height 9
click at [368, 172] on input "100 100 100" at bounding box center [368, 172] width 0 height 0
radio input "true"
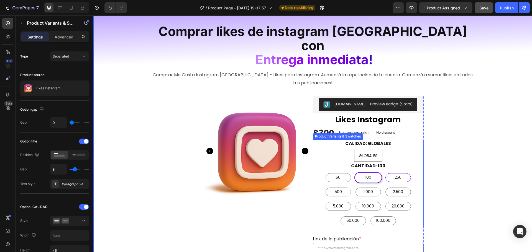
click at [403, 173] on div "250" at bounding box center [397, 177] width 25 height 9
click at [398, 172] on input "250 250 250" at bounding box center [398, 172] width 0 height 0
radio input "true"
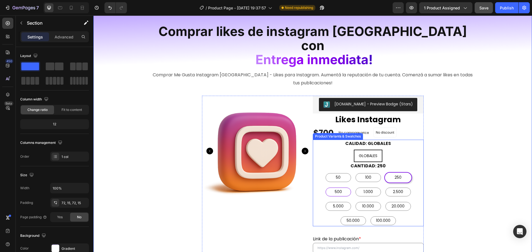
click at [338, 189] on span "500" at bounding box center [337, 192] width 9 height 7
click at [338, 186] on input "500 500 500" at bounding box center [338, 186] width 0 height 0
radio input "true"
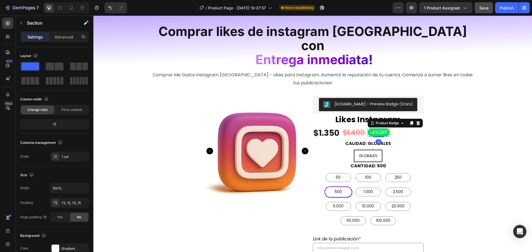
click at [383, 129] on pre "-4%OFF" at bounding box center [379, 133] width 22 height 8
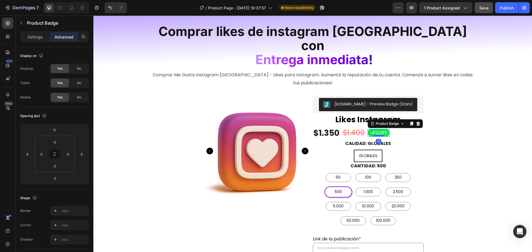
click at [379, 135] on div at bounding box center [378, 136] width 11 height 2
type input "0"
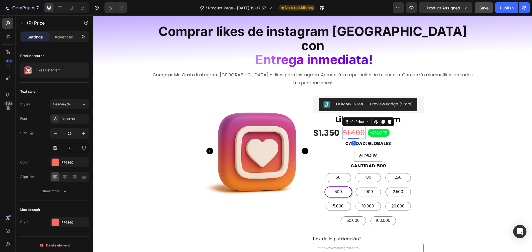
click at [349, 127] on div "$1.400" at bounding box center [353, 133] width 23 height 12
drag, startPoint x: 350, startPoint y: 119, endPoint x: 354, endPoint y: 119, distance: 4.5
click at [346, 127] on div "$1.400" at bounding box center [353, 133] width 23 height 12
click at [351, 127] on div "$1.400" at bounding box center [353, 133] width 23 height 12
drag, startPoint x: 350, startPoint y: 118, endPoint x: 332, endPoint y: 121, distance: 18.3
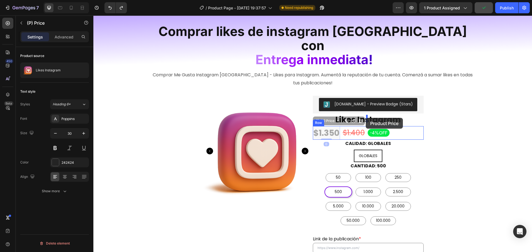
drag, startPoint x: 323, startPoint y: 117, endPoint x: 365, endPoint y: 118, distance: 41.8
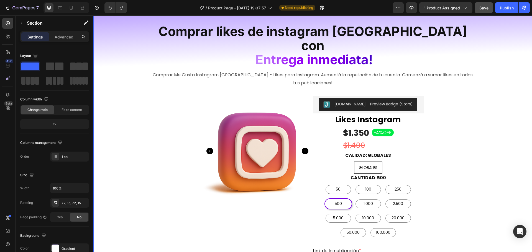
radio input "true"
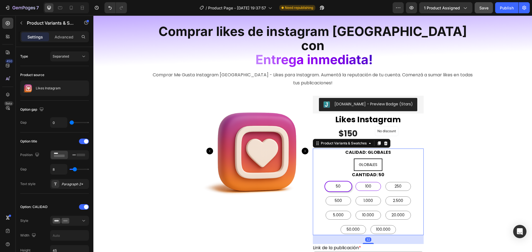
click at [364, 183] on span "100" at bounding box center [368, 186] width 8 height 7
click at [368, 181] on input "100 100 100" at bounding box center [368, 181] width 0 height 0
radio input "true"
click at [343, 197] on div "500" at bounding box center [337, 201] width 25 height 9
click at [338, 195] on input "500 500 500" at bounding box center [338, 195] width 0 height 0
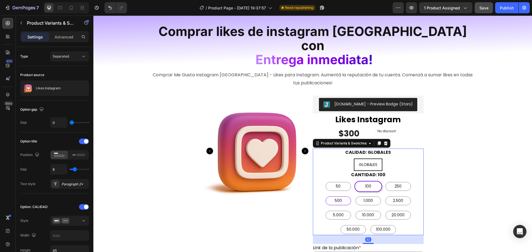
radio input "true"
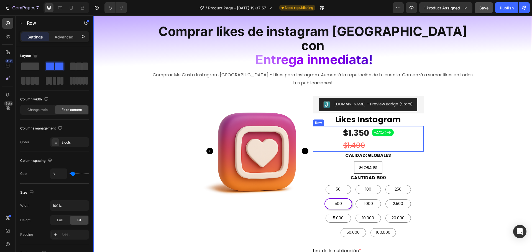
click at [334, 126] on div "$1.350 (P) Price (P) Price $1.400 (P) Price (P) Price -4%OFF Product Badge Row" at bounding box center [368, 138] width 111 height 25
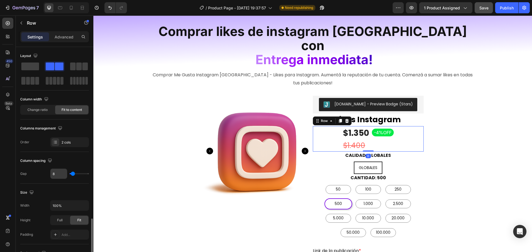
scroll to position [180, 0]
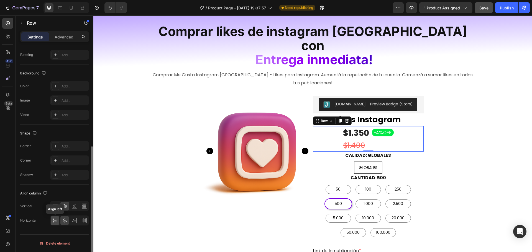
click at [56, 221] on icon at bounding box center [55, 221] width 6 height 6
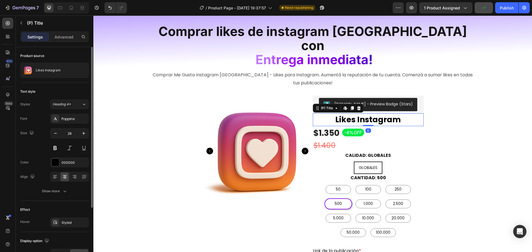
click at [341, 114] on h2 "Likes Instagram" at bounding box center [368, 120] width 111 height 13
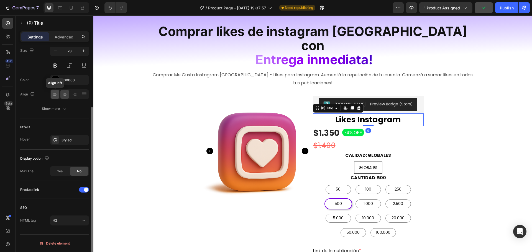
click at [55, 93] on icon at bounding box center [55, 93] width 4 height 1
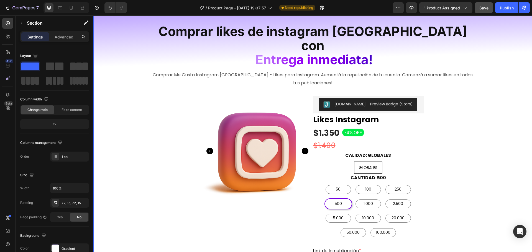
click at [484, 8] on span "Save" at bounding box center [483, 8] width 9 height 5
click at [507, 7] on div "Publish" at bounding box center [507, 8] width 14 height 6
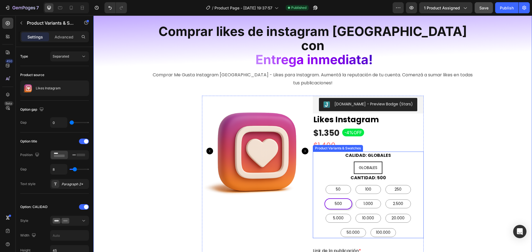
click at [412, 184] on div "50 50 50 100 100 100 250 250 250 500 500 500 1.000 1.000 1.000 2.500 2.500 2.50…" at bounding box center [368, 211] width 111 height 54
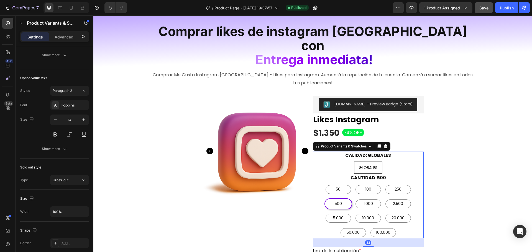
scroll to position [438, 0]
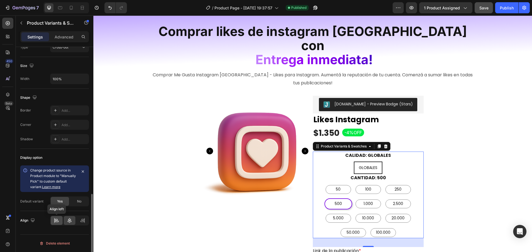
click at [53, 219] on div at bounding box center [57, 220] width 12 height 9
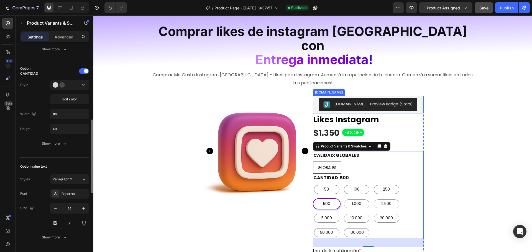
scroll to position [0, 0]
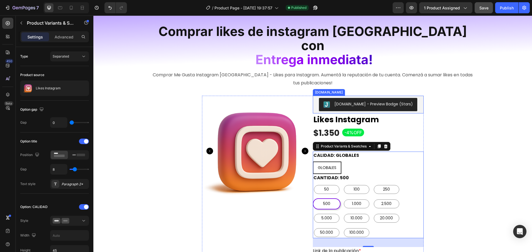
click at [315, 98] on div "[DOMAIN_NAME] - Preview Badge (Stars)" at bounding box center [368, 104] width 106 height 13
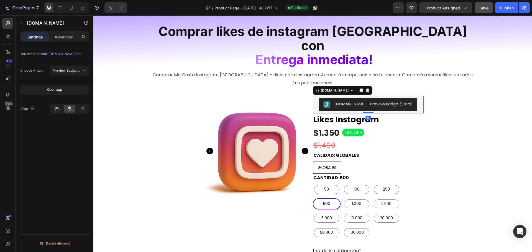
click at [58, 107] on icon at bounding box center [57, 109] width 6 height 6
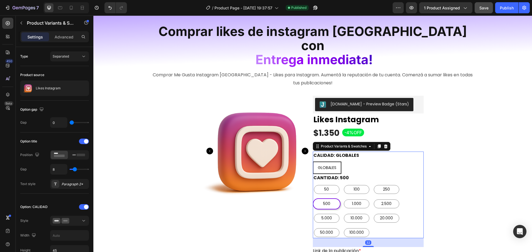
click at [385, 162] on div "GLOBALES GLOBALES GLOBALES" at bounding box center [368, 168] width 111 height 12
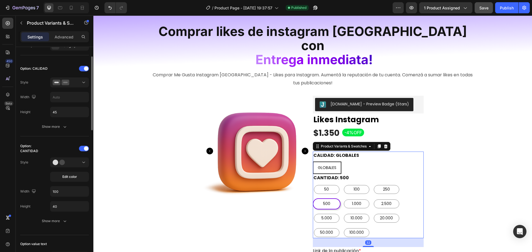
scroll to position [166, 0]
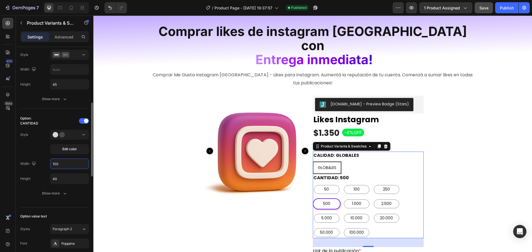
click at [66, 163] on input "100" at bounding box center [69, 164] width 38 height 10
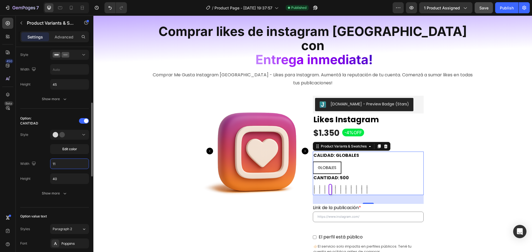
type input "115"
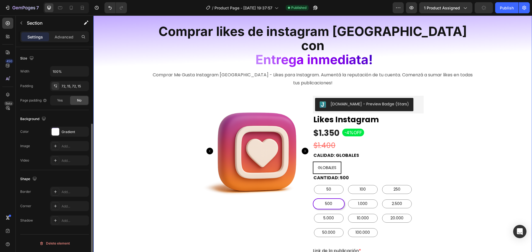
scroll to position [0, 0]
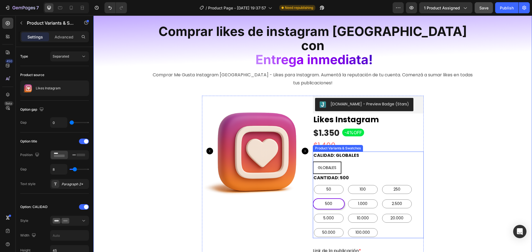
click at [357, 162] on div "GLOBALES GLOBALES GLOBALES" at bounding box center [368, 168] width 111 height 12
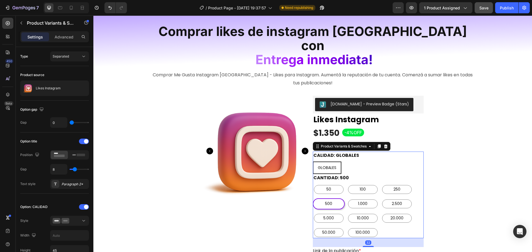
click at [359, 174] on div "CANTIDAD: 500 50 50 50 100 100 100 250 250 250 500 500 500 1.000 1.000 1.000 2.…" at bounding box center [368, 206] width 111 height 64
type input "1"
type input "2"
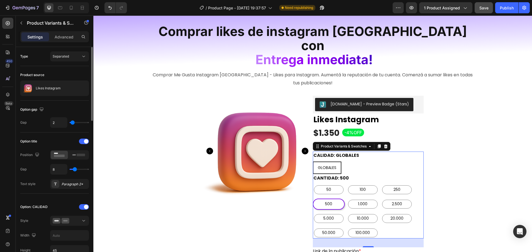
type input "3"
type input "4"
type input "5"
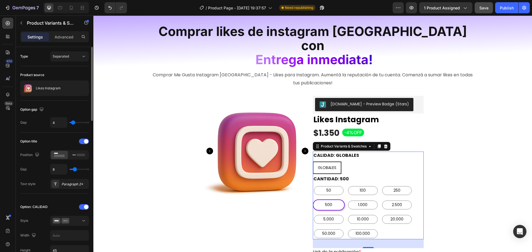
type input "5"
type input "6"
type input "7"
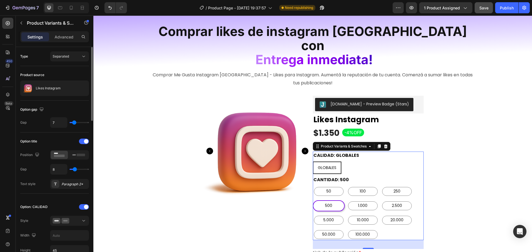
type input "8"
type input "9"
type input "10"
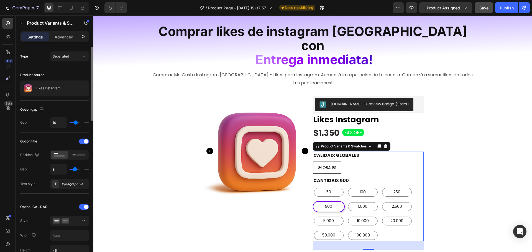
drag, startPoint x: 71, startPoint y: 123, endPoint x: 76, endPoint y: 124, distance: 4.2
type input "10"
click at [76, 123] on input "range" at bounding box center [79, 122] width 19 height 1
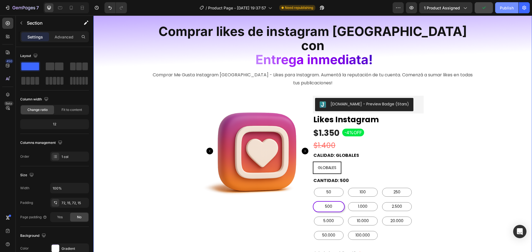
click at [502, 8] on div "Publish" at bounding box center [507, 8] width 14 height 6
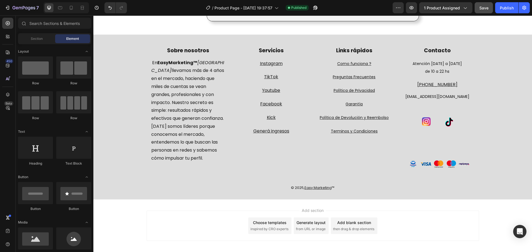
scroll to position [976, 0]
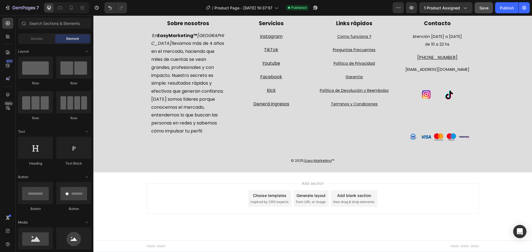
click at [388, 184] on div "Add section Choose templates inspired by CRO experts Generate layout from URL o…" at bounding box center [313, 199] width 332 height 30
click at [411, 208] on div "Add section Choose templates inspired by CRO experts Generate layout from URL o…" at bounding box center [313, 199] width 332 height 30
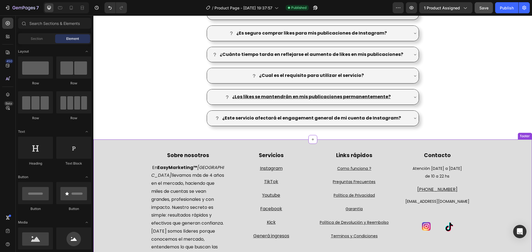
scroll to position [838, 0]
